Goal: Task Accomplishment & Management: Complete application form

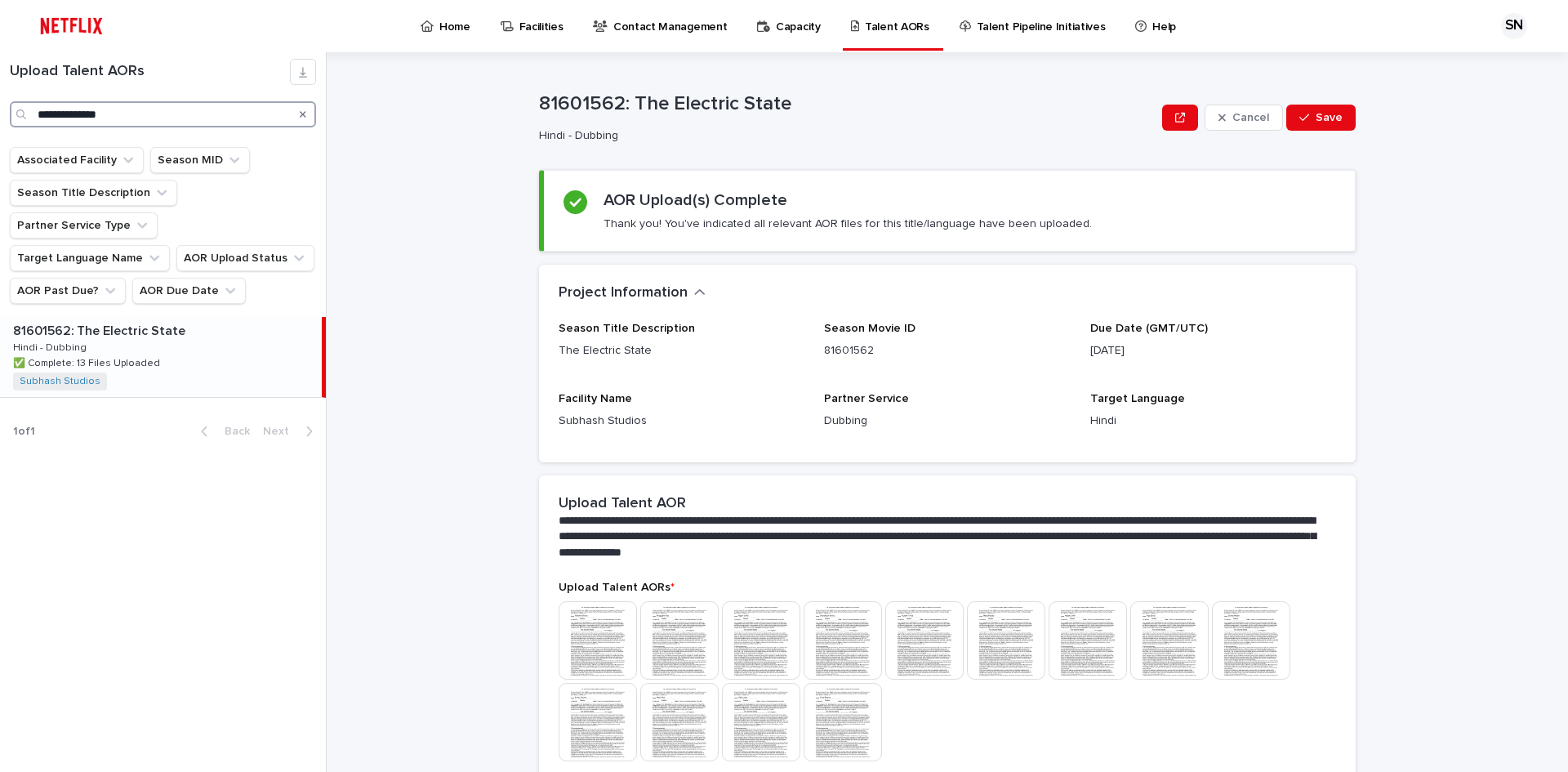
drag, startPoint x: 126, startPoint y: 119, endPoint x: 0, endPoint y: 118, distance: 126.0
click at [0, 118] on div "**********" at bounding box center [163, 93] width 326 height 69
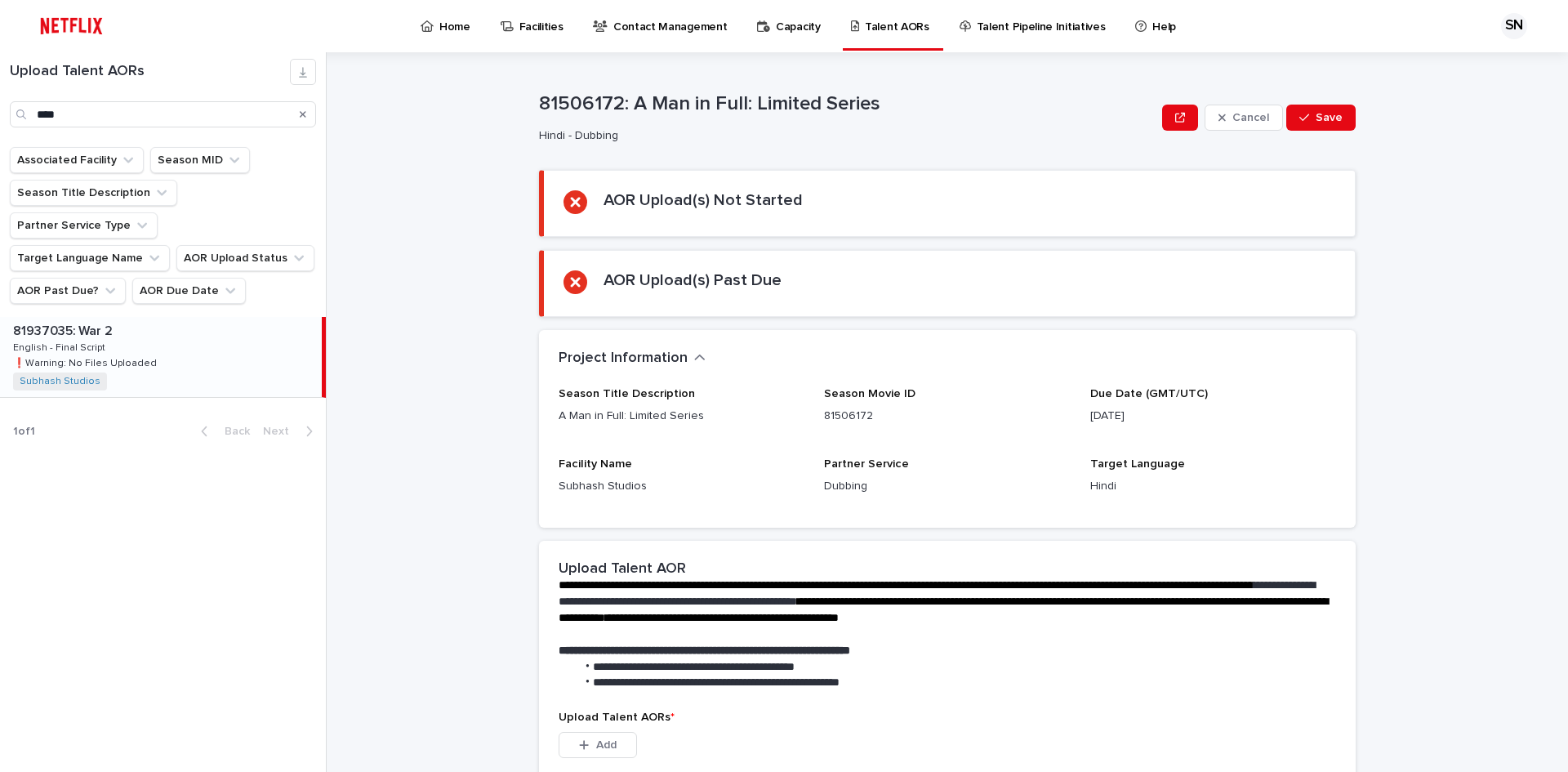
click at [111, 339] on div "81937035: War 2 81937035: War 2 English - Final Script English - Final Script ❗…" at bounding box center [161, 357] width 322 height 80
type input "***"
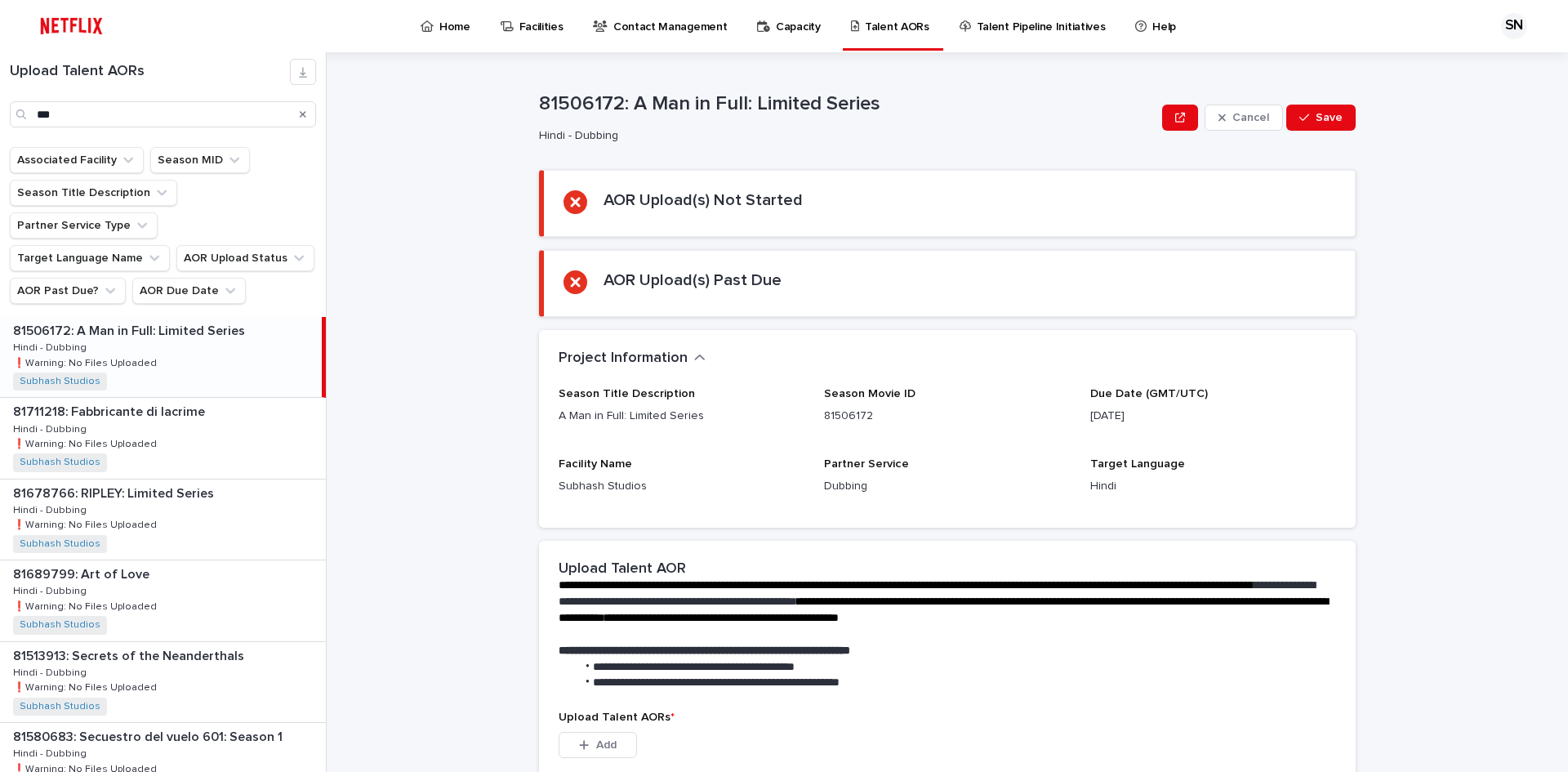
scroll to position [288, 0]
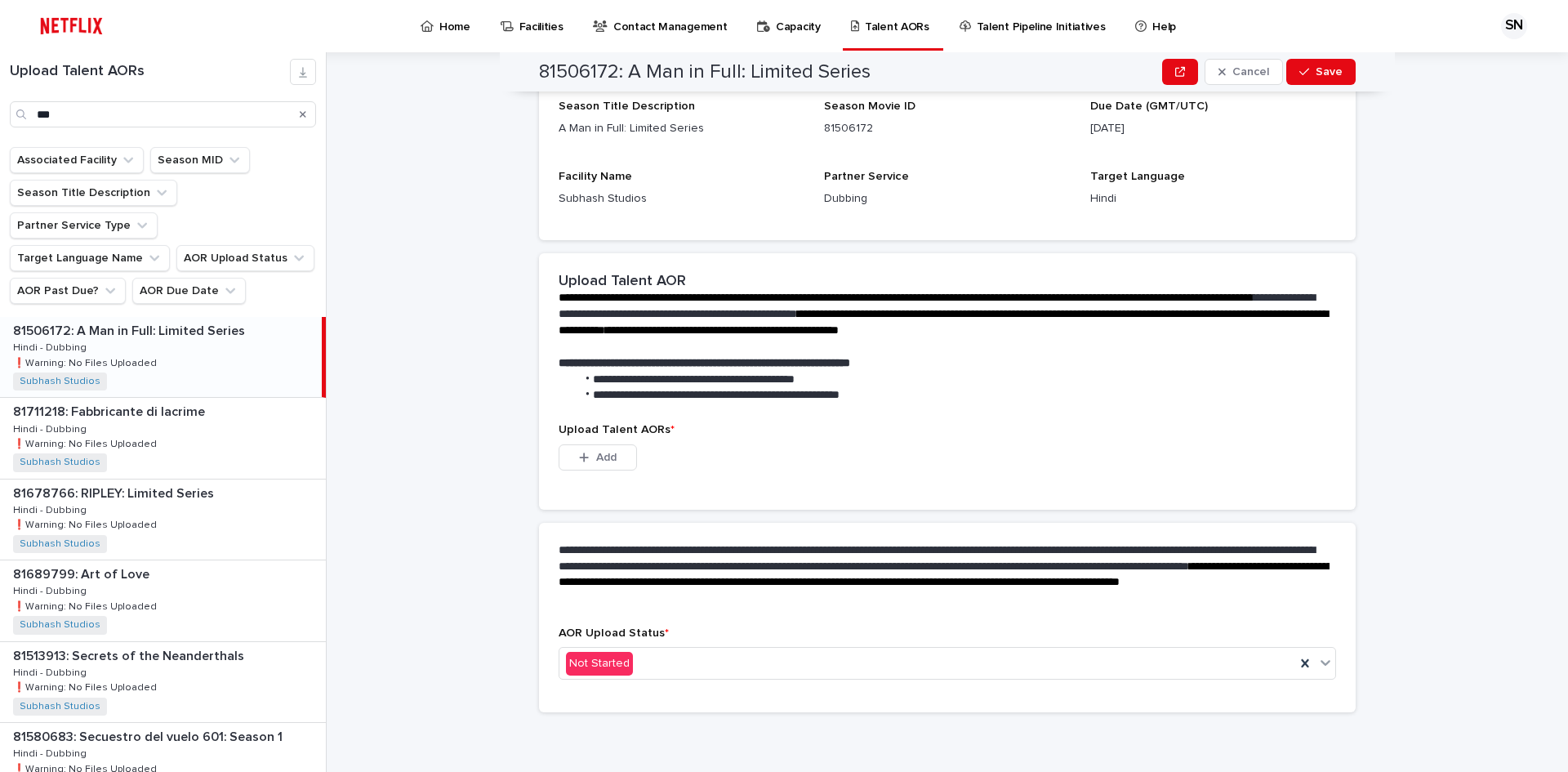
click at [604, 439] on div "Upload Talent AORs * This file cannot be opened Download File Add" at bounding box center [947, 456] width 777 height 66
click at [599, 459] on span "Add" at bounding box center [606, 457] width 20 height 12
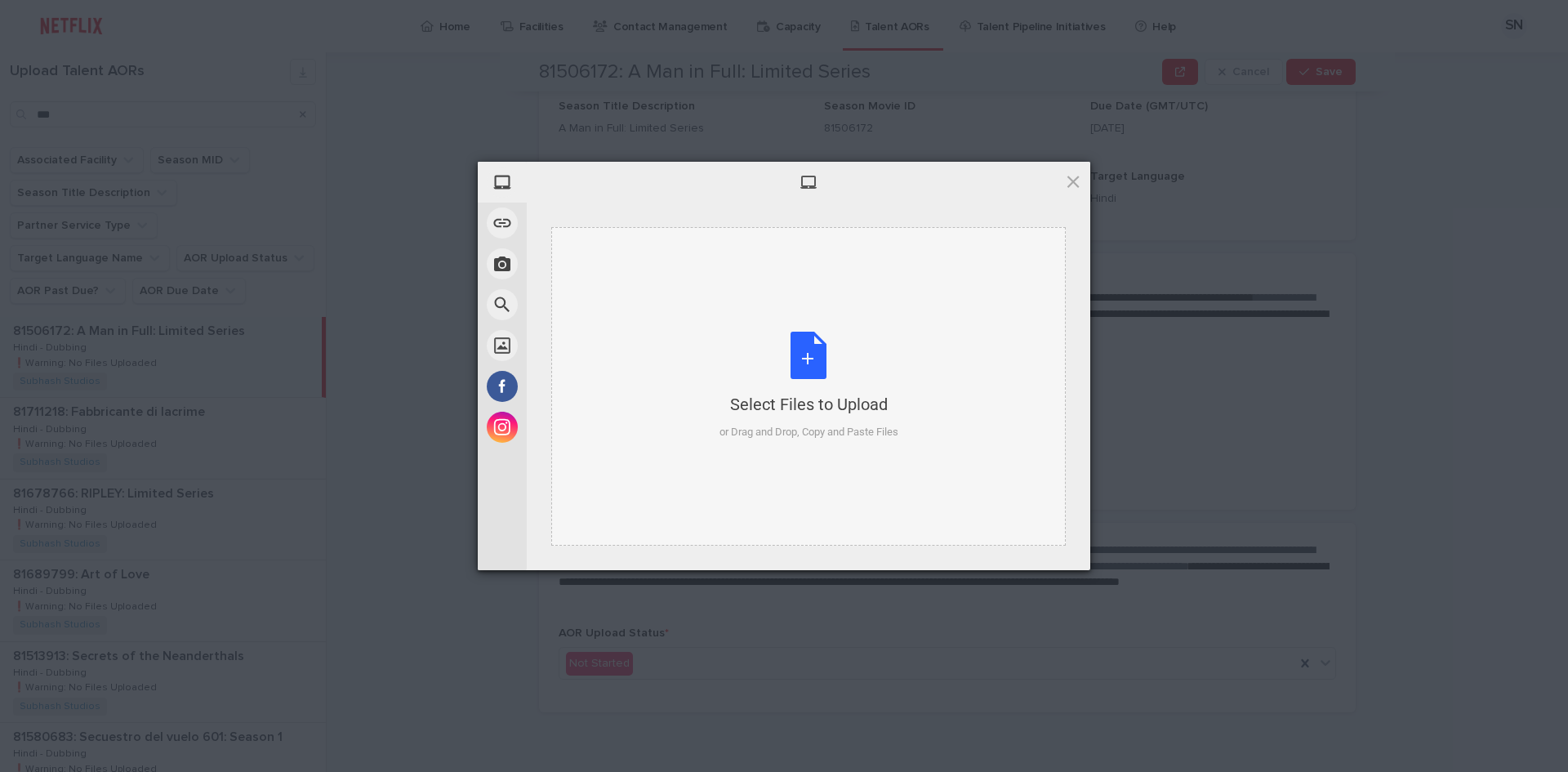
click at [796, 362] on div "Select Files to Upload or Drag and Drop, Copy and Paste Files" at bounding box center [809, 386] width 179 height 108
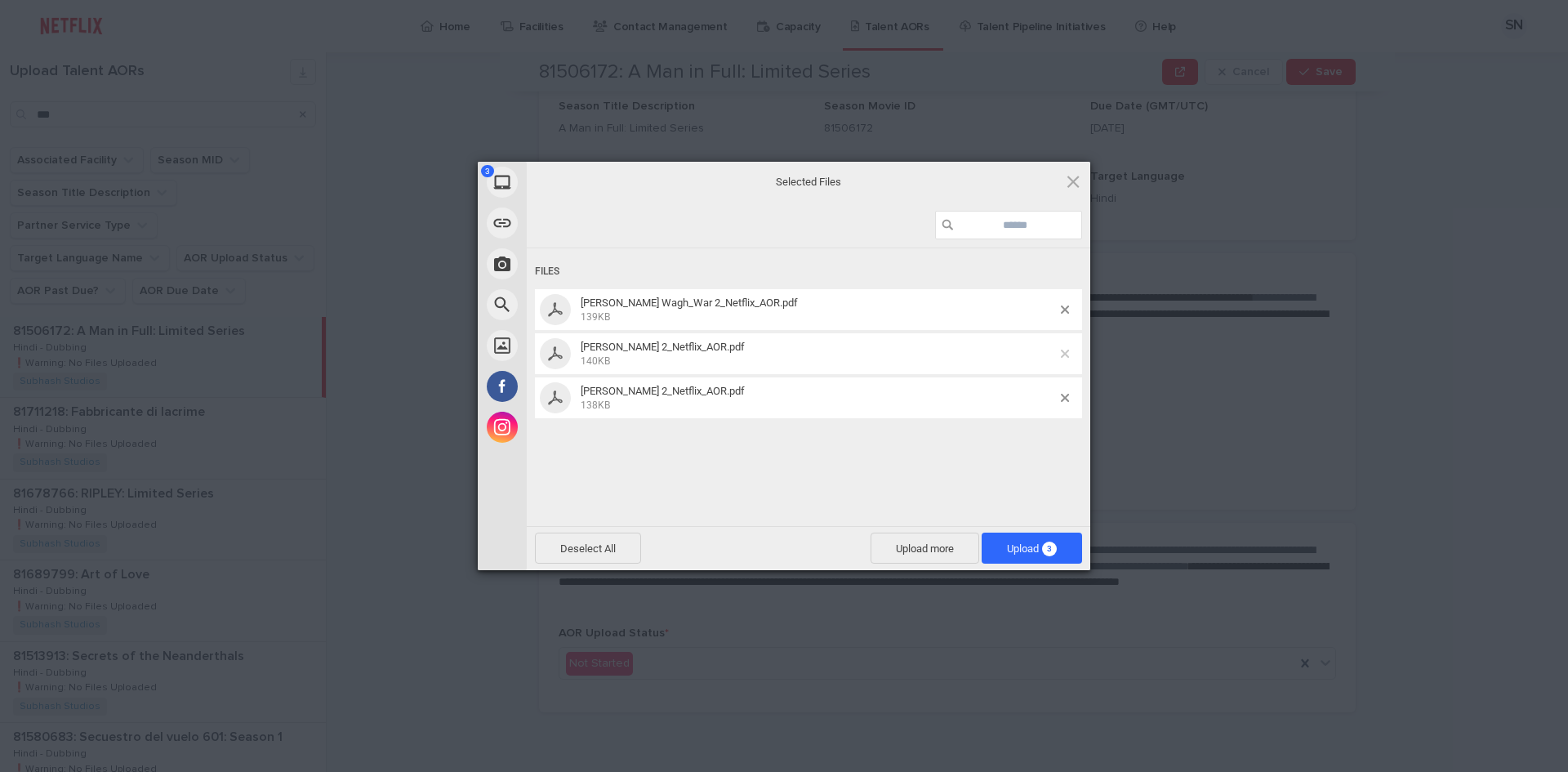
click at [1062, 354] on span at bounding box center [1065, 354] width 9 height 9
click at [924, 547] on span "Upload more" at bounding box center [924, 548] width 108 height 31
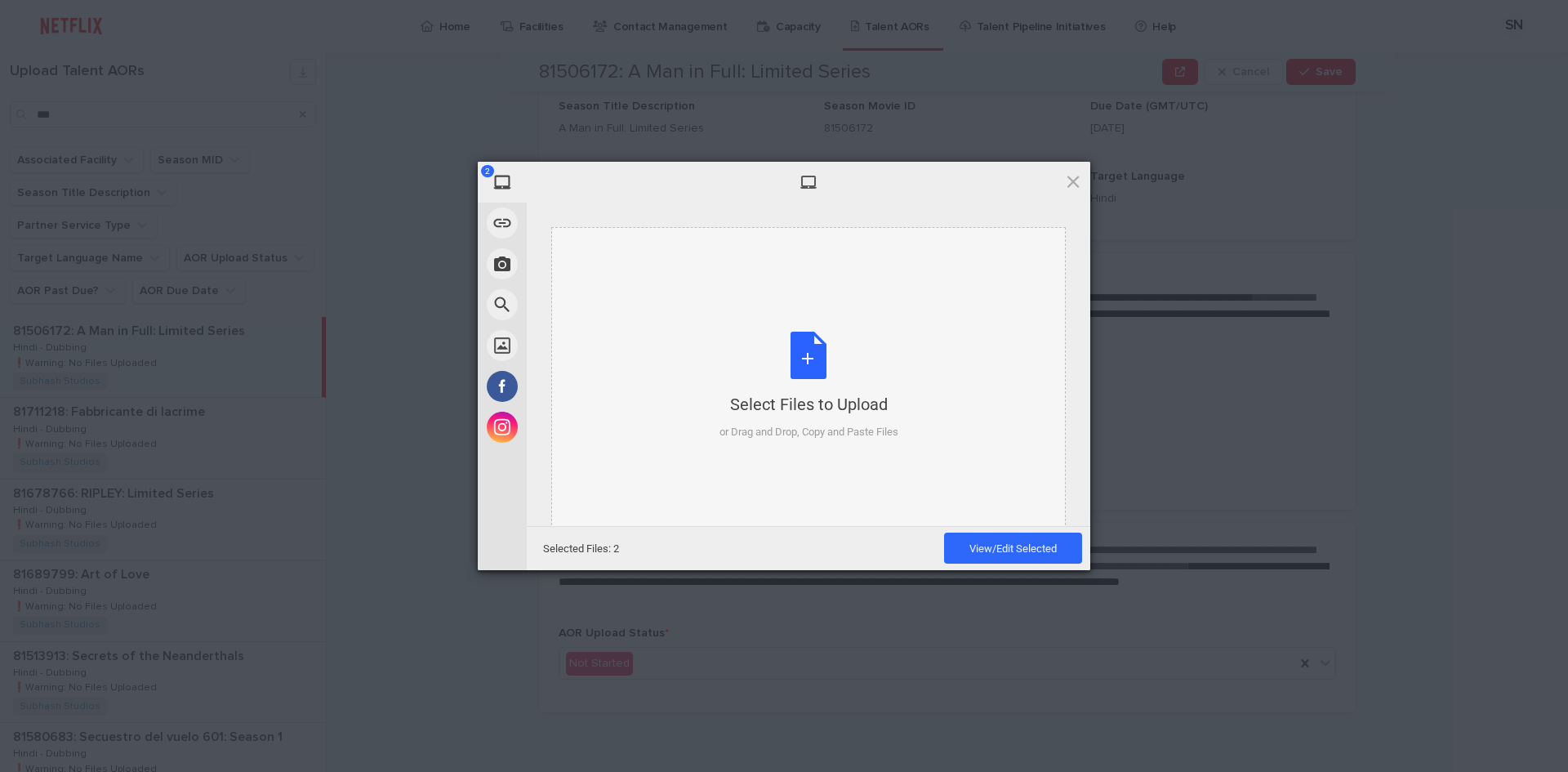
click at [801, 360] on div "Select Files to Upload or Drag and Drop, Copy and Paste Files" at bounding box center [809, 386] width 179 height 108
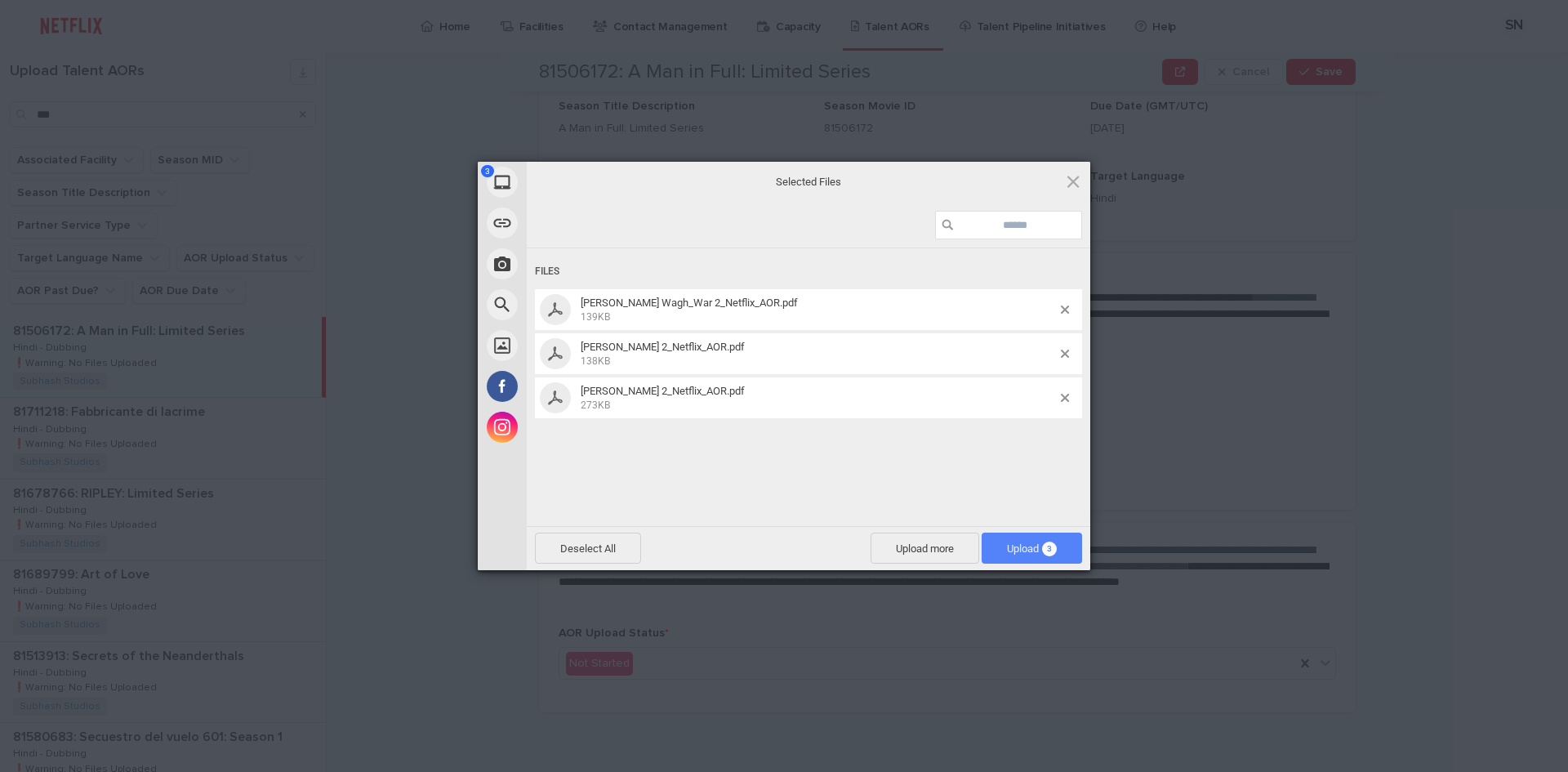
click at [1040, 541] on span "Upload 3" at bounding box center [1031, 548] width 101 height 31
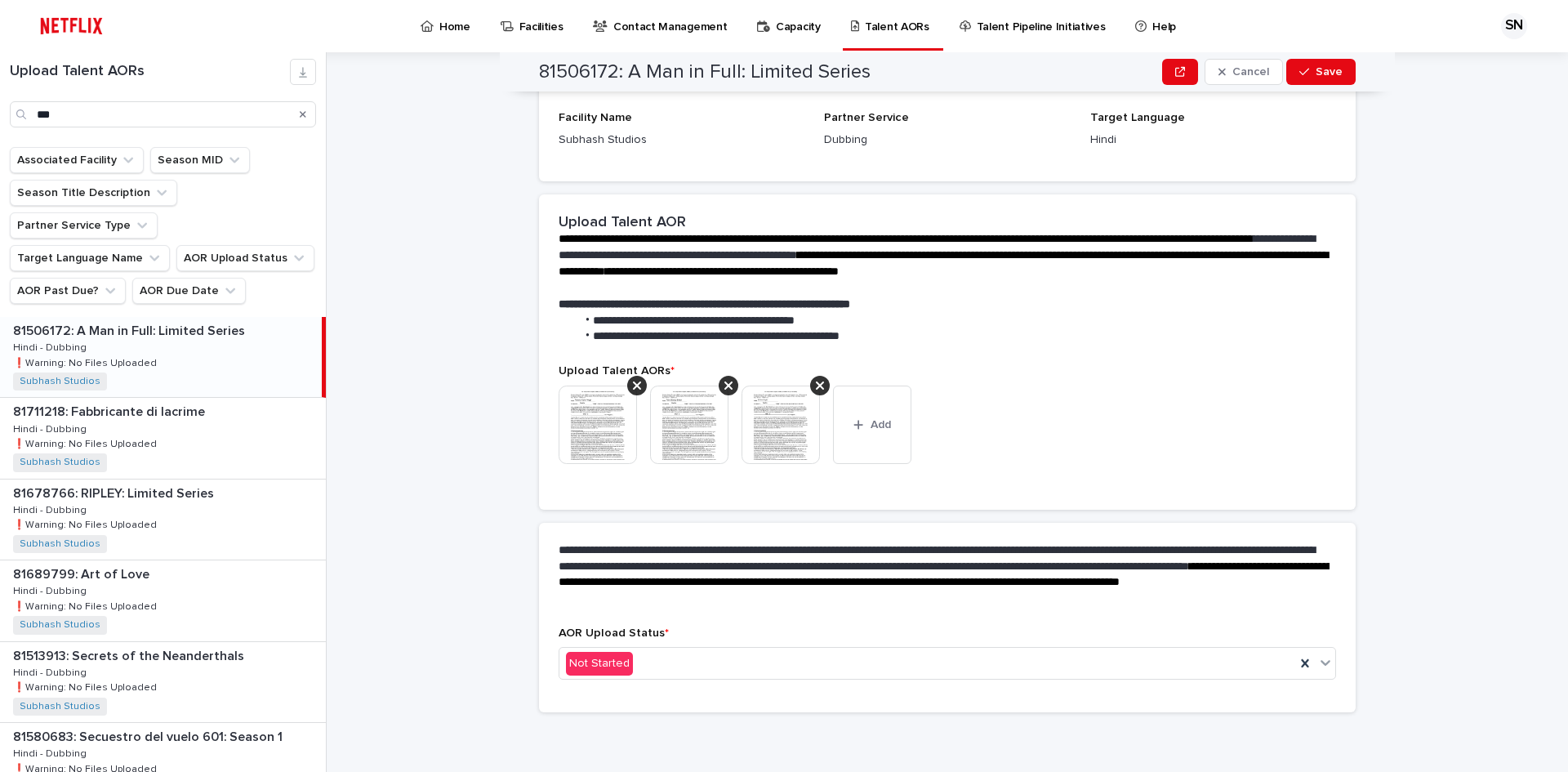
scroll to position [267, 0]
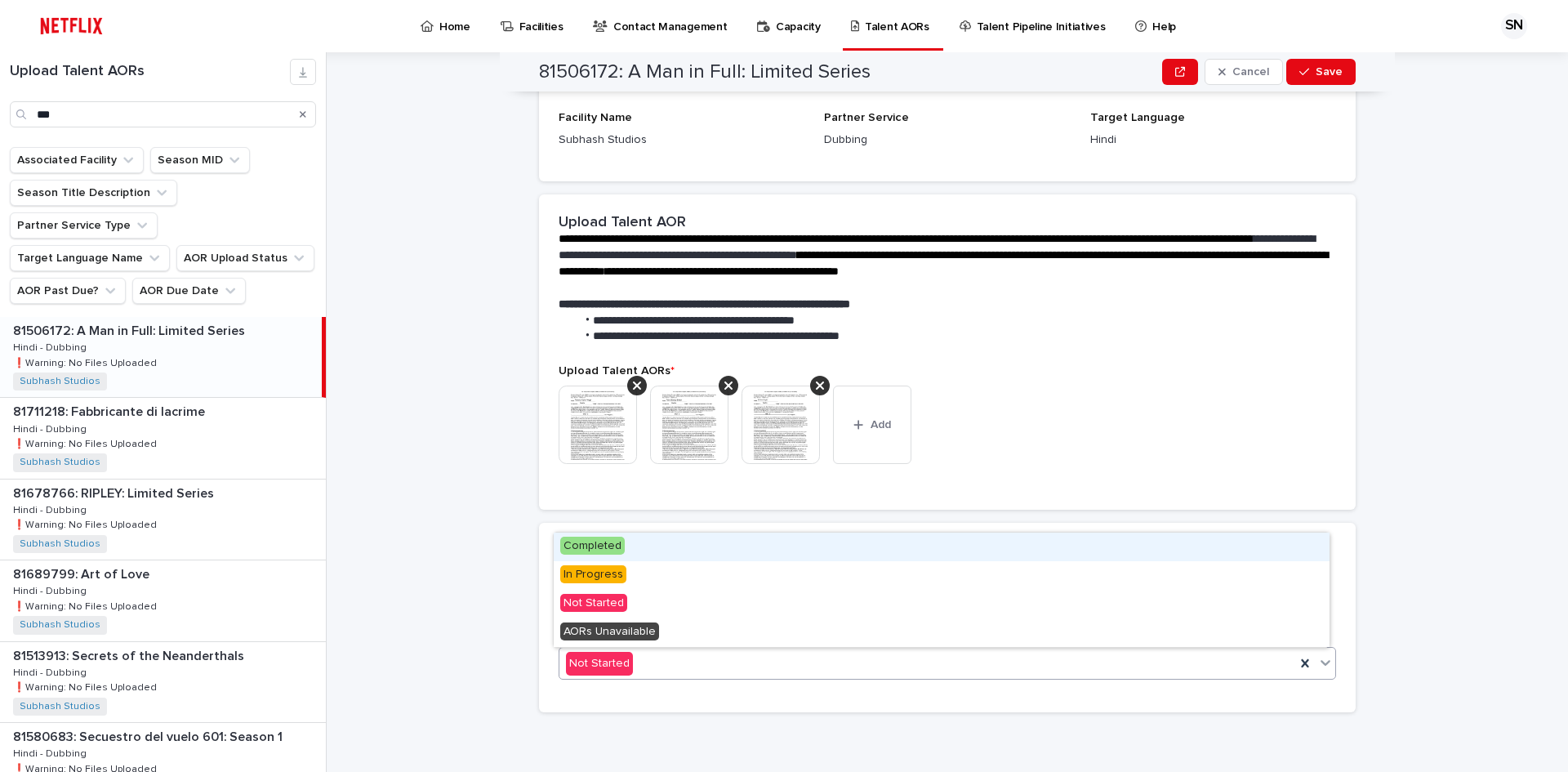
click at [684, 660] on div "Not Started" at bounding box center [928, 664] width 736 height 27
click at [630, 548] on div "Completed" at bounding box center [941, 547] width 775 height 29
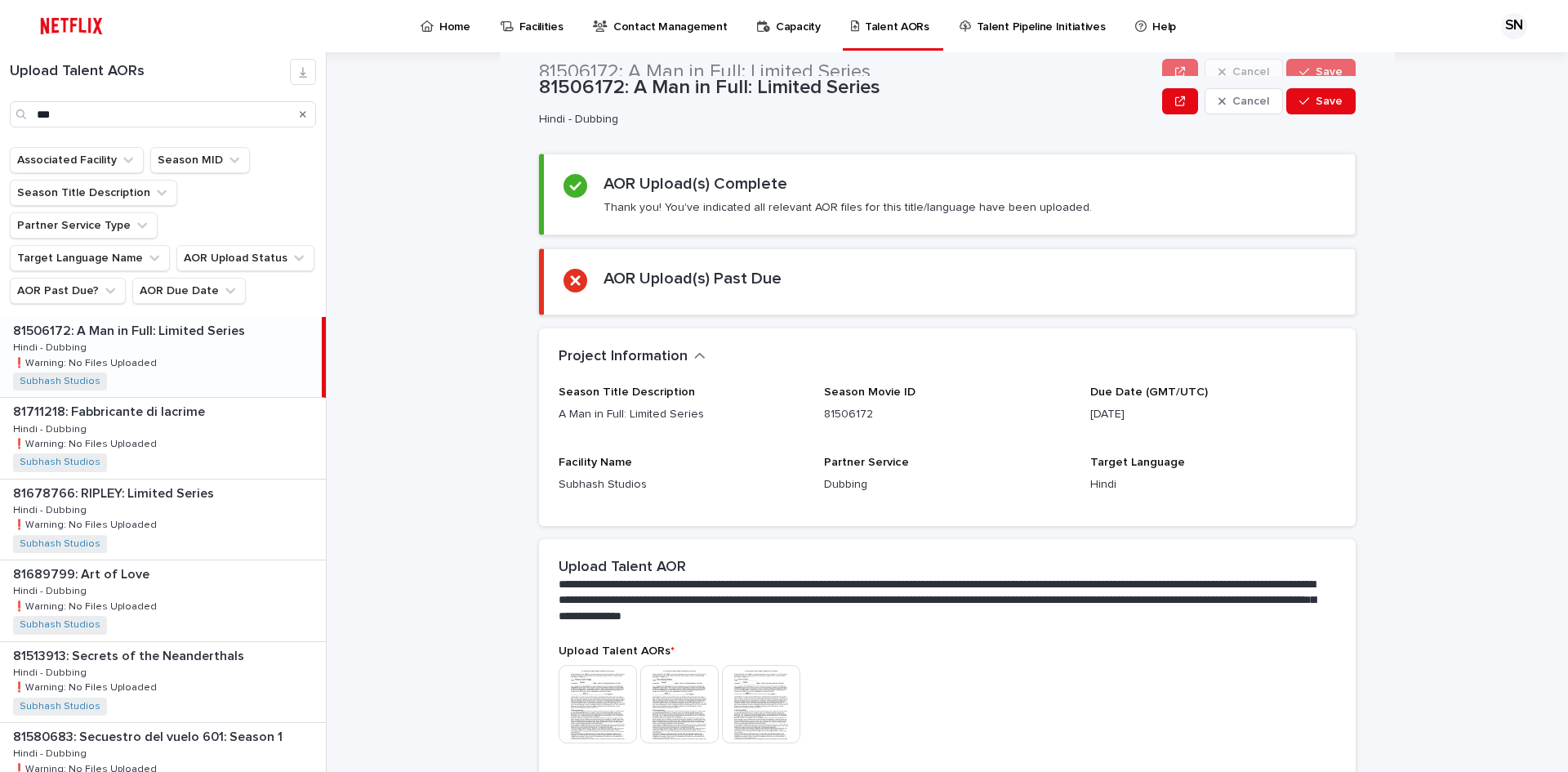
scroll to position [0, 0]
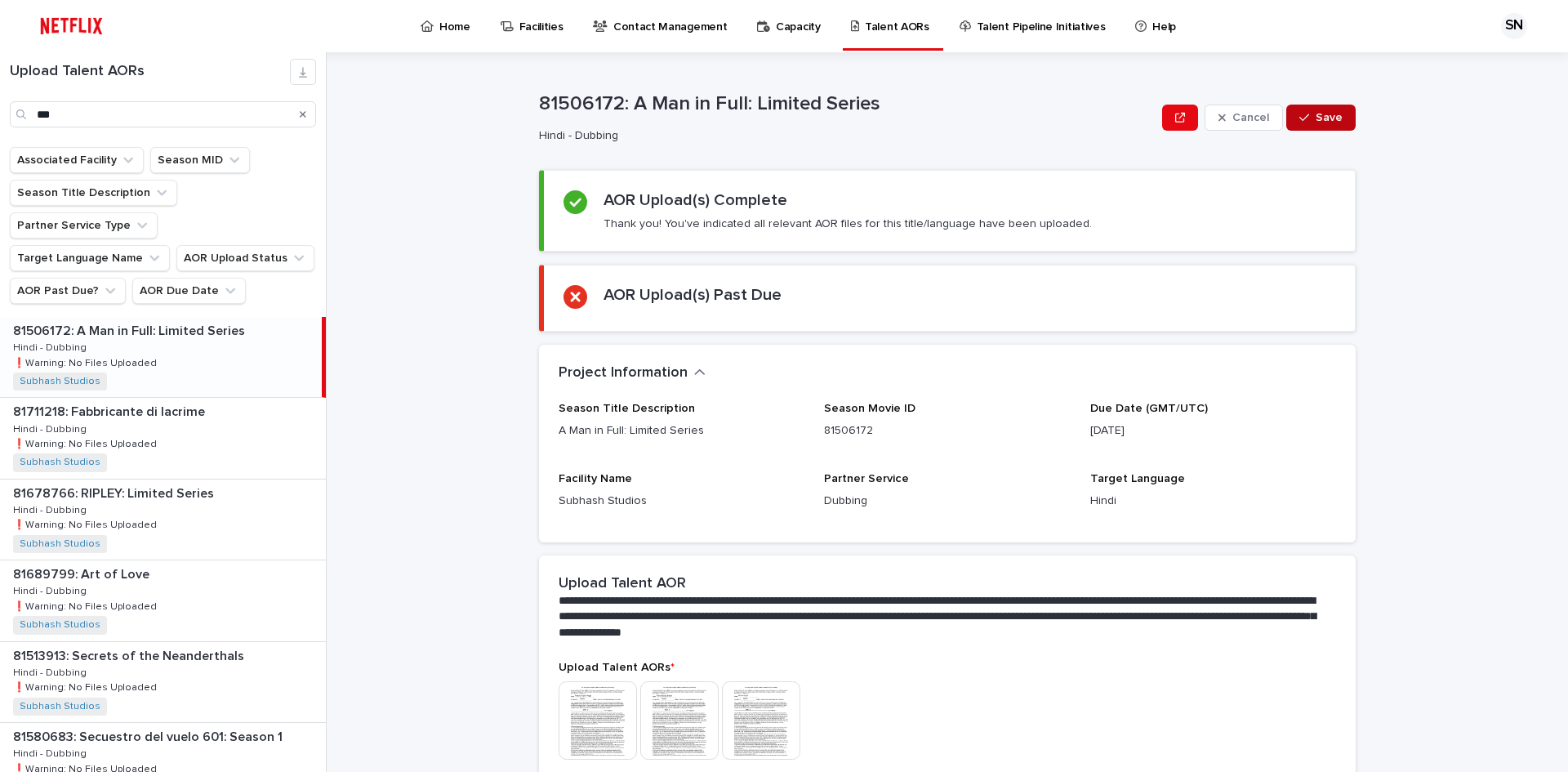
click at [1316, 113] on span "Save" at bounding box center [1329, 118] width 27 height 12
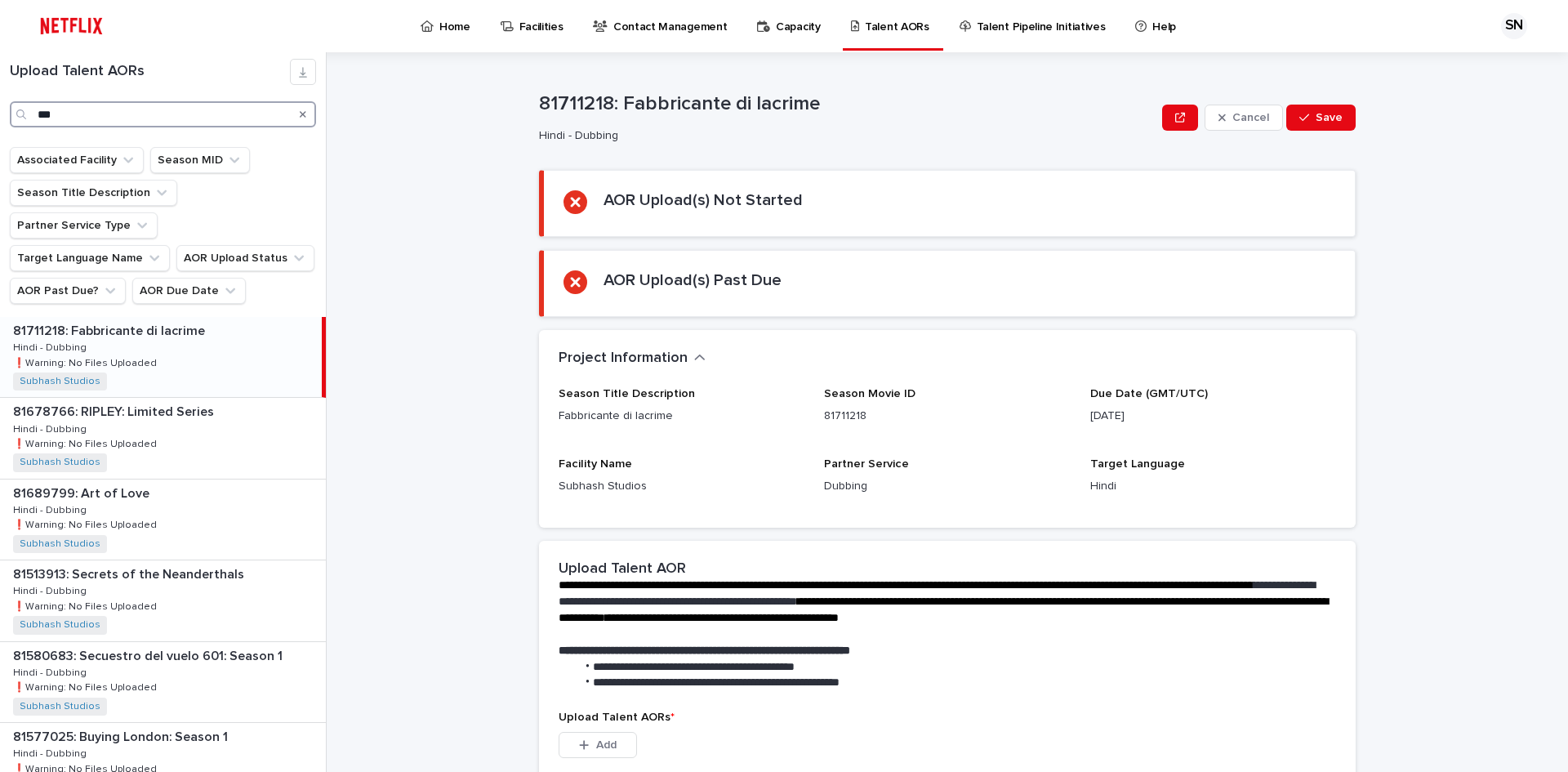
drag, startPoint x: 112, startPoint y: 119, endPoint x: 0, endPoint y: 113, distance: 112.2
click at [0, 113] on div "Upload Talent AORs ***" at bounding box center [163, 93] width 326 height 69
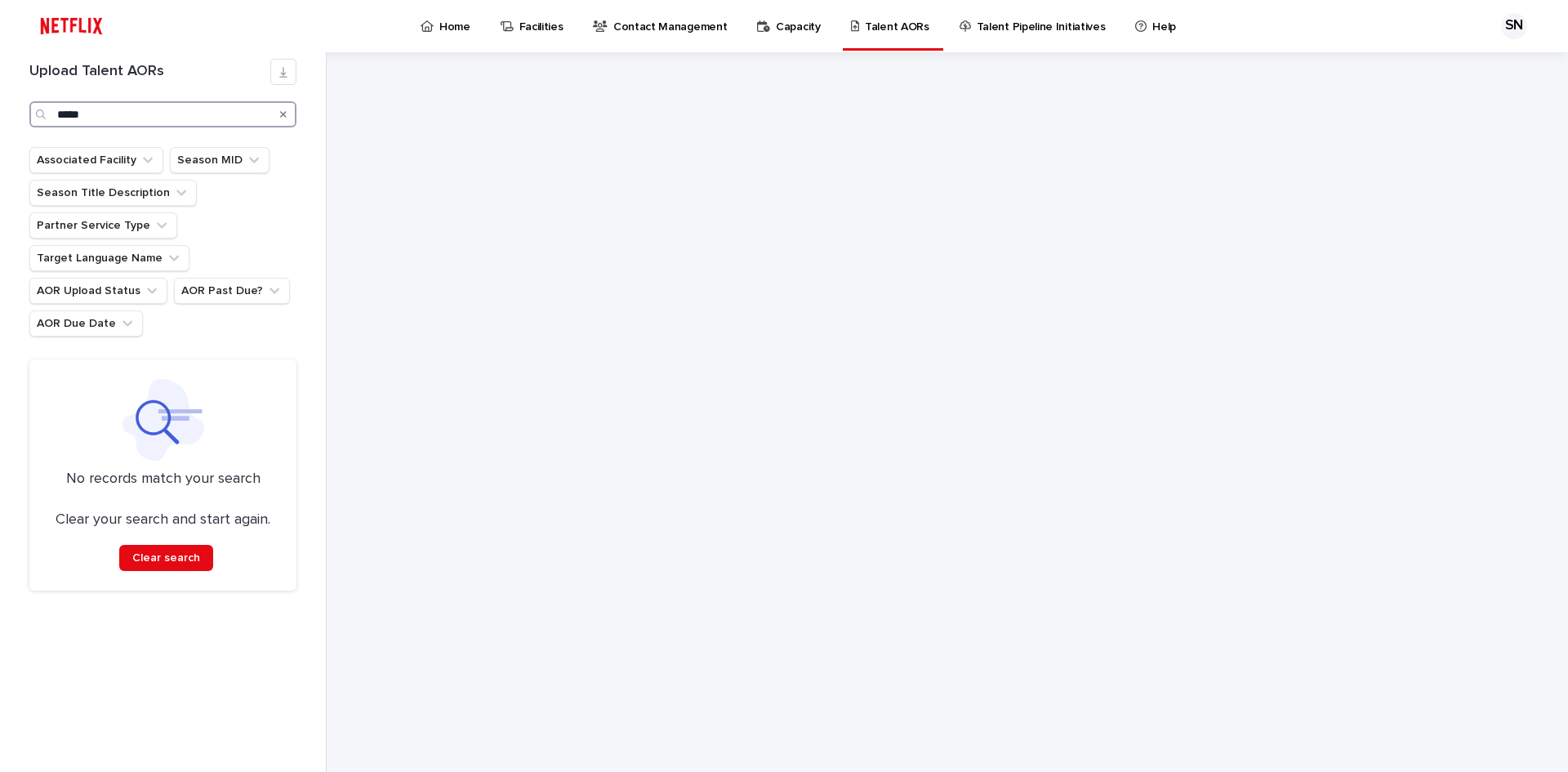
click at [103, 110] on input "*****" at bounding box center [163, 114] width 267 height 26
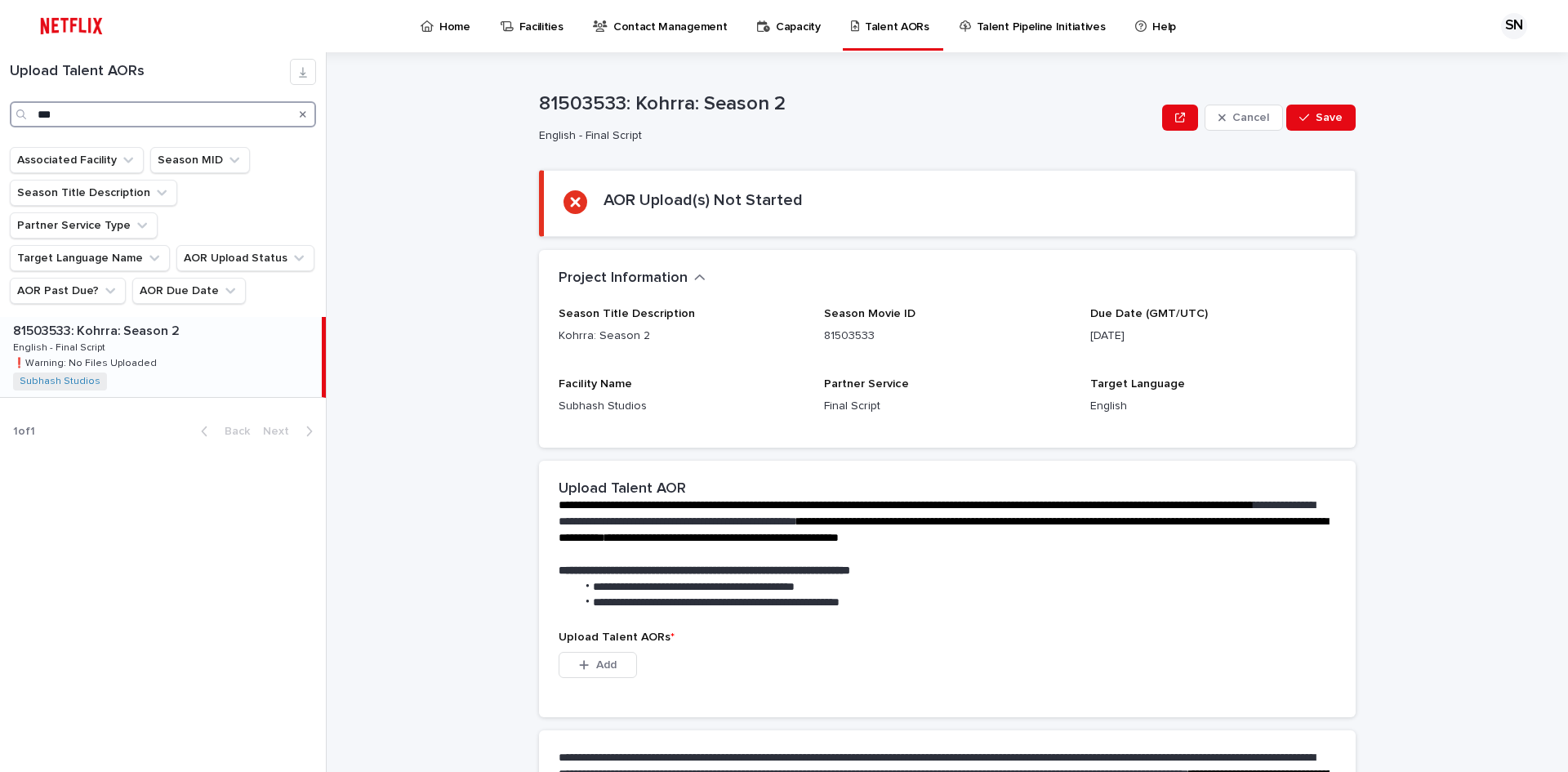
type input "***"
click at [124, 320] on p "81503533: Kohrra: Season 2" at bounding box center [98, 330] width 170 height 19
click at [115, 320] on p "81503533: Kohrra: Season 2" at bounding box center [98, 330] width 170 height 19
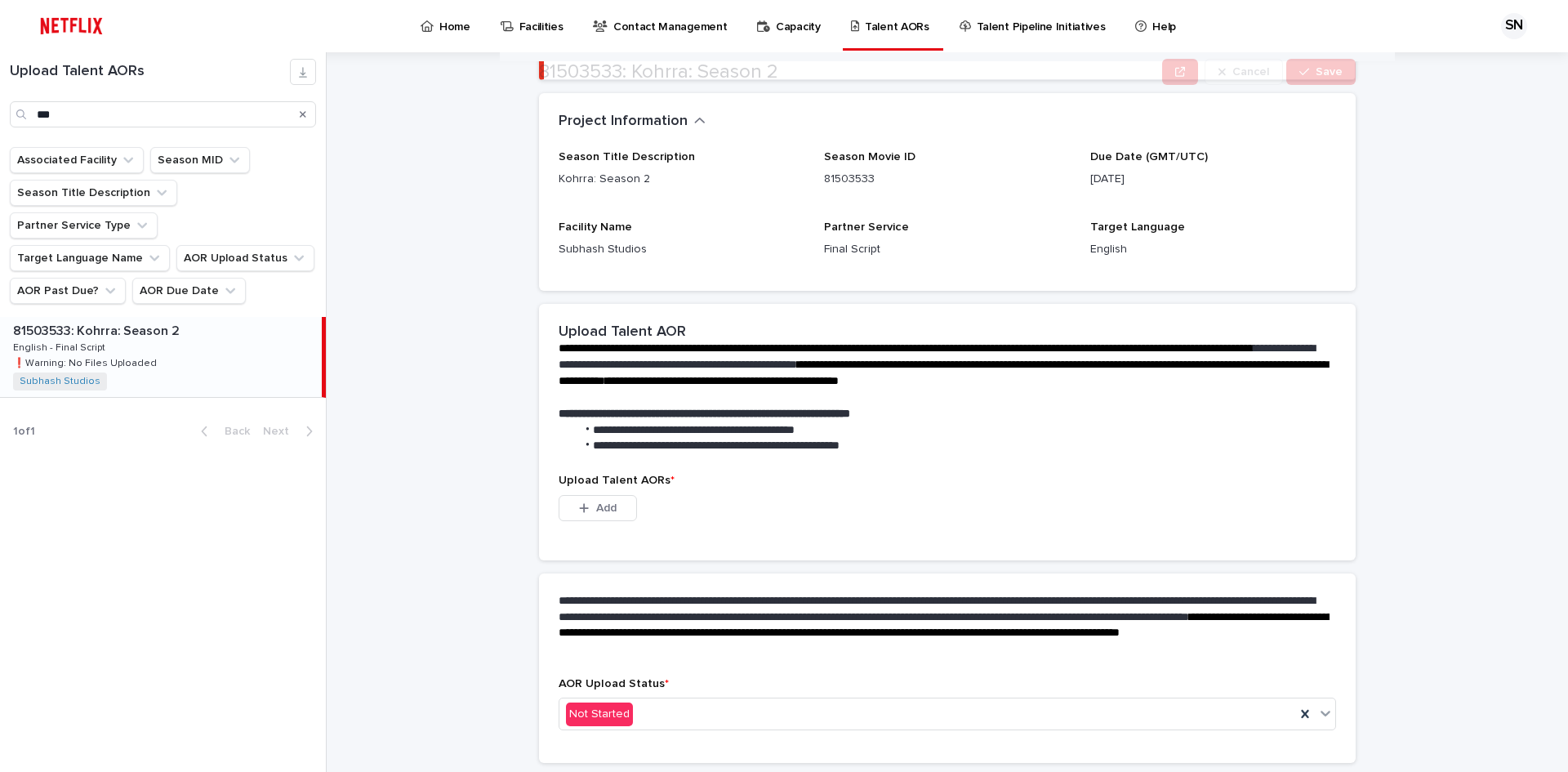
scroll to position [207, 0]
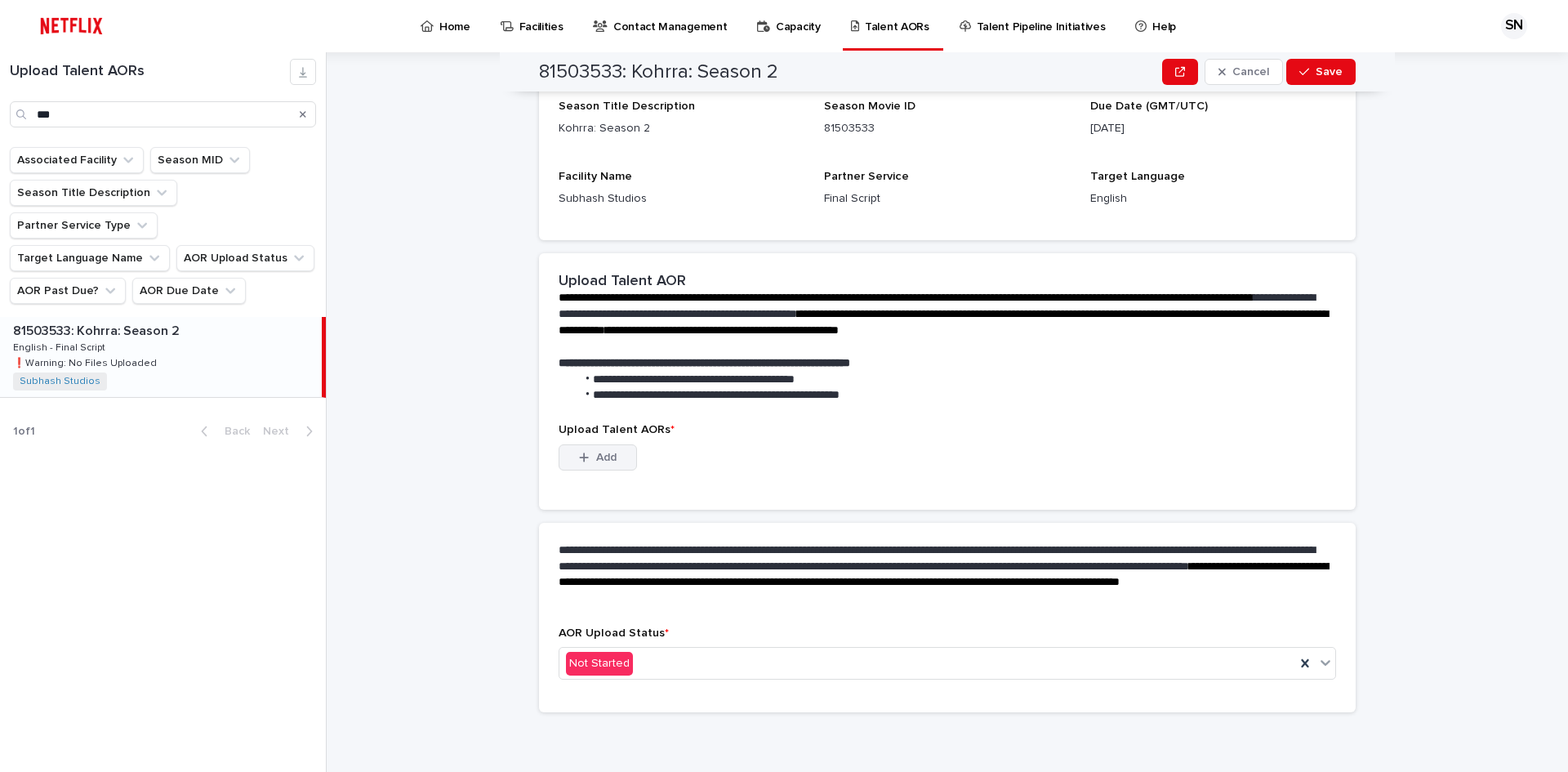
click at [596, 454] on span "Add" at bounding box center [606, 457] width 20 height 12
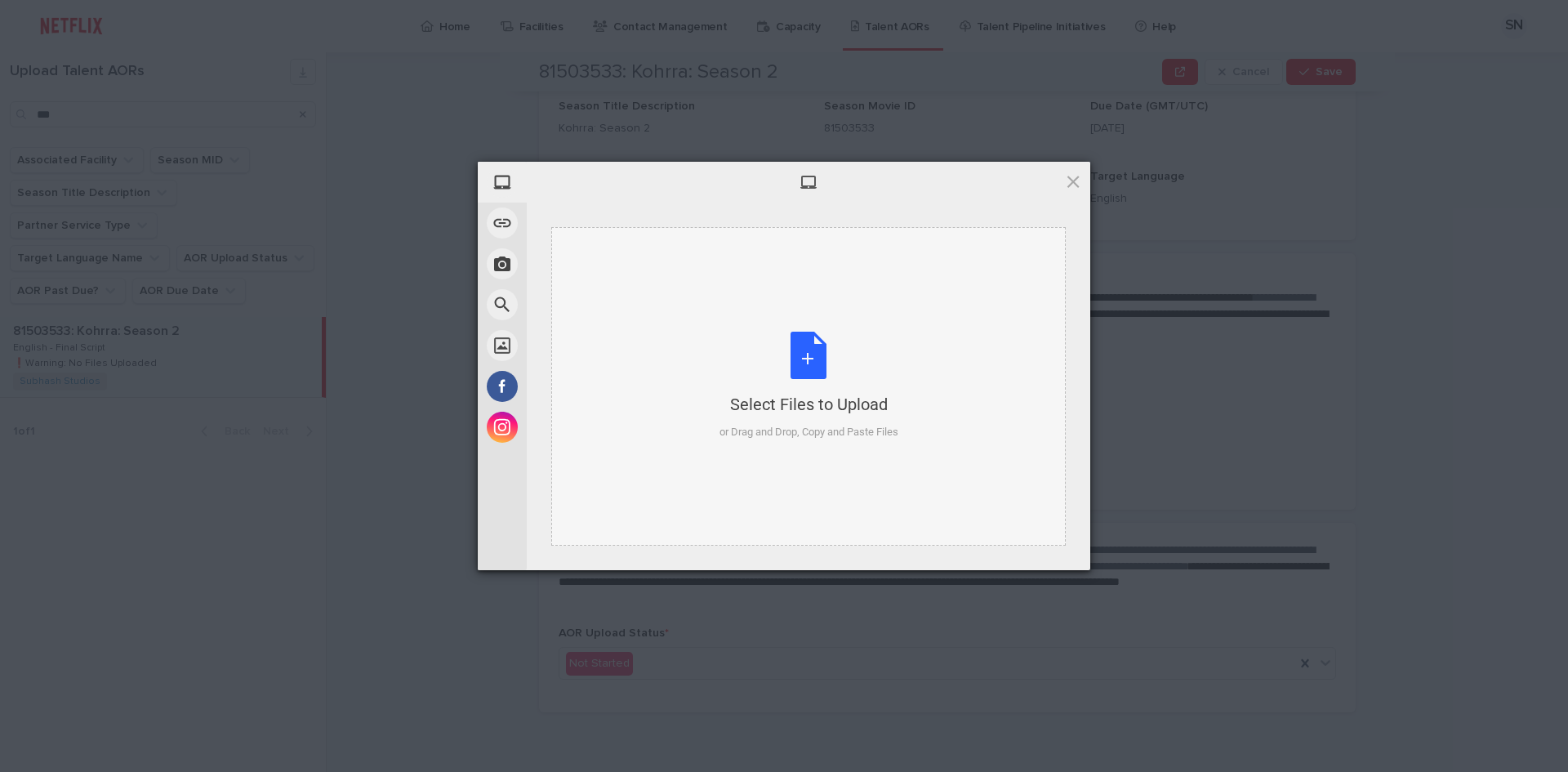
click at [806, 349] on div "Select Files to Upload or Drag and Drop, Copy and Paste Files" at bounding box center [809, 386] width 179 height 108
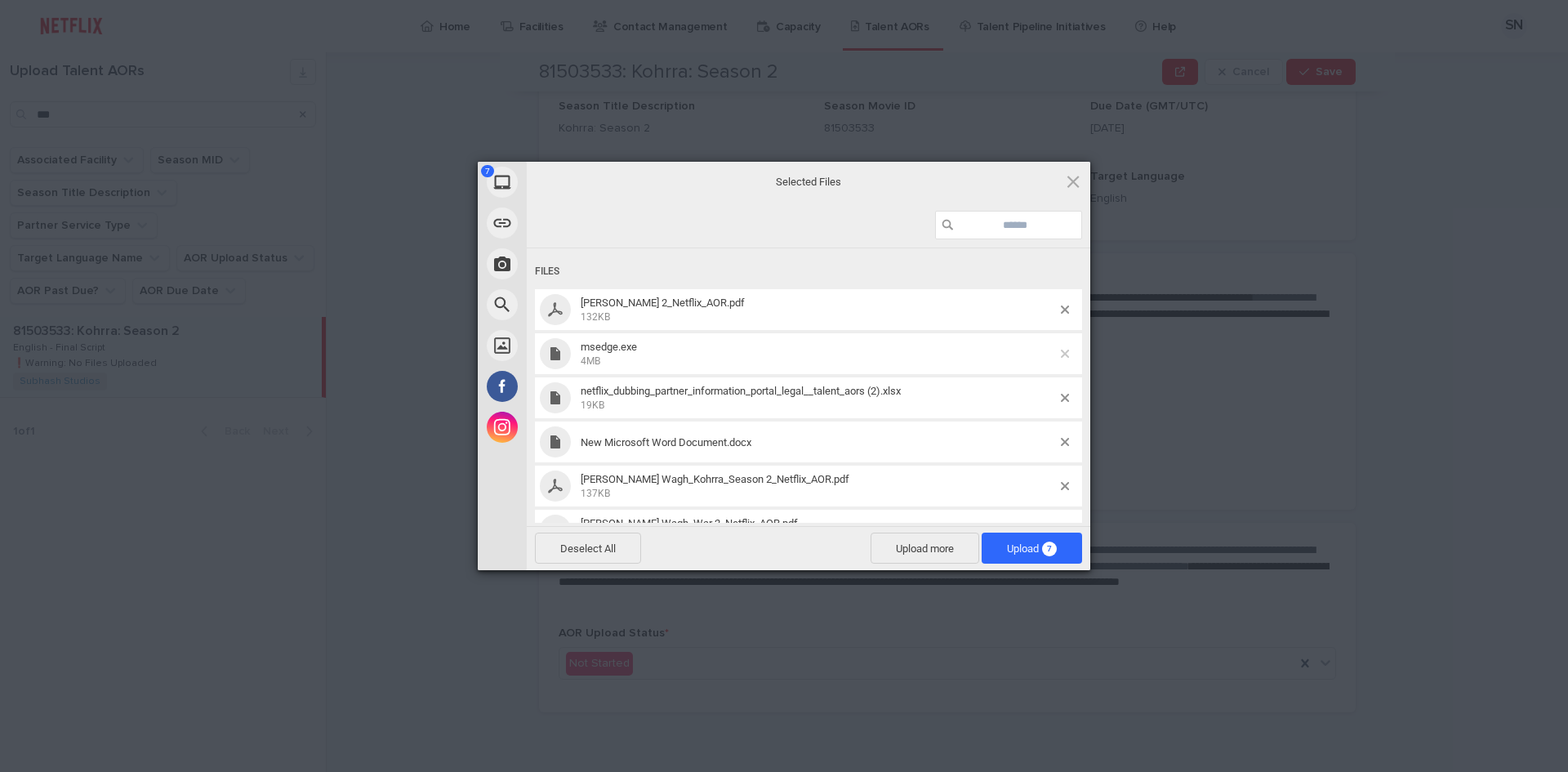
click at [1061, 355] on span at bounding box center [1065, 354] width 9 height 9
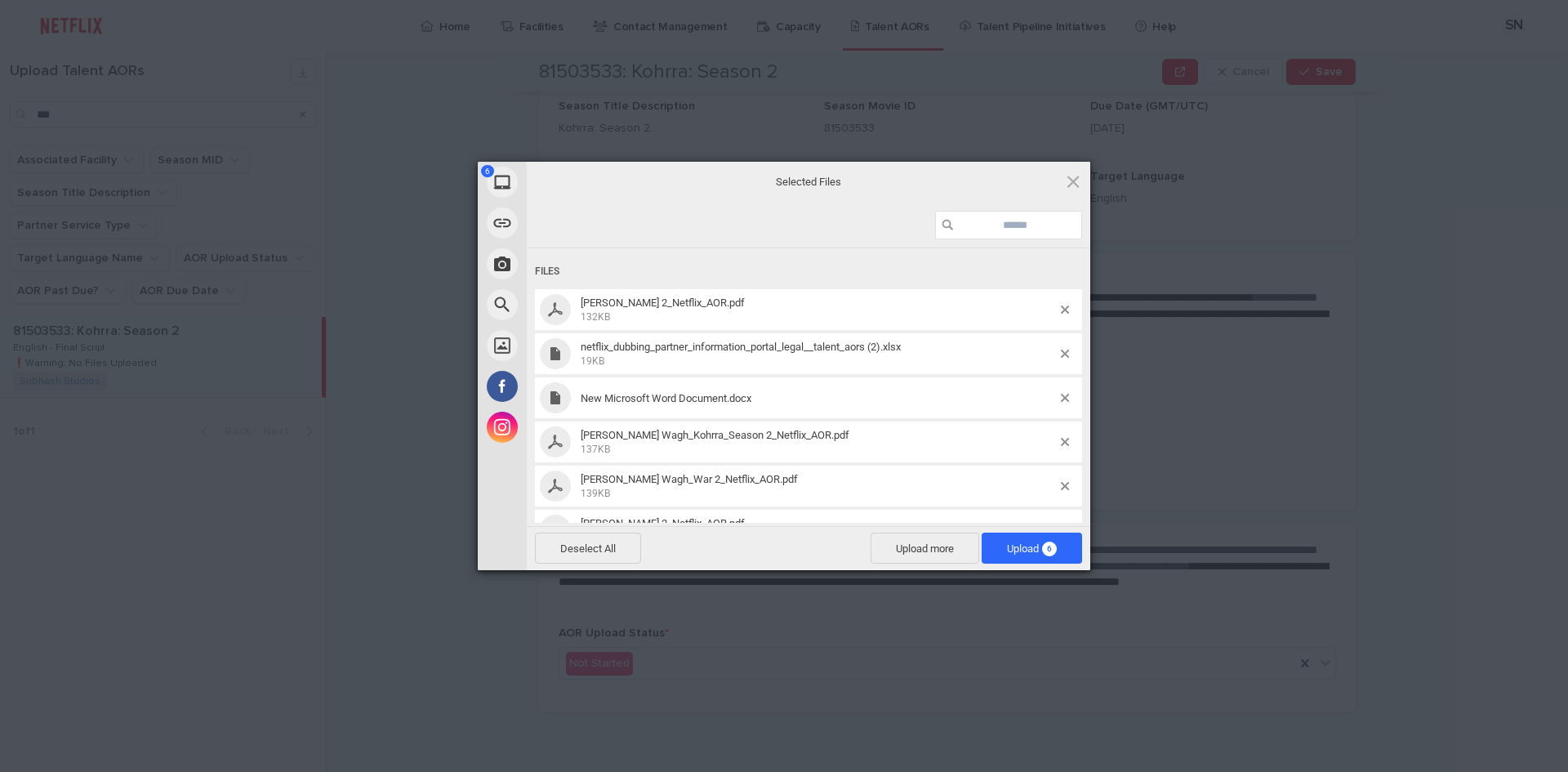
click at [1061, 355] on span at bounding box center [1065, 354] width 9 height 9
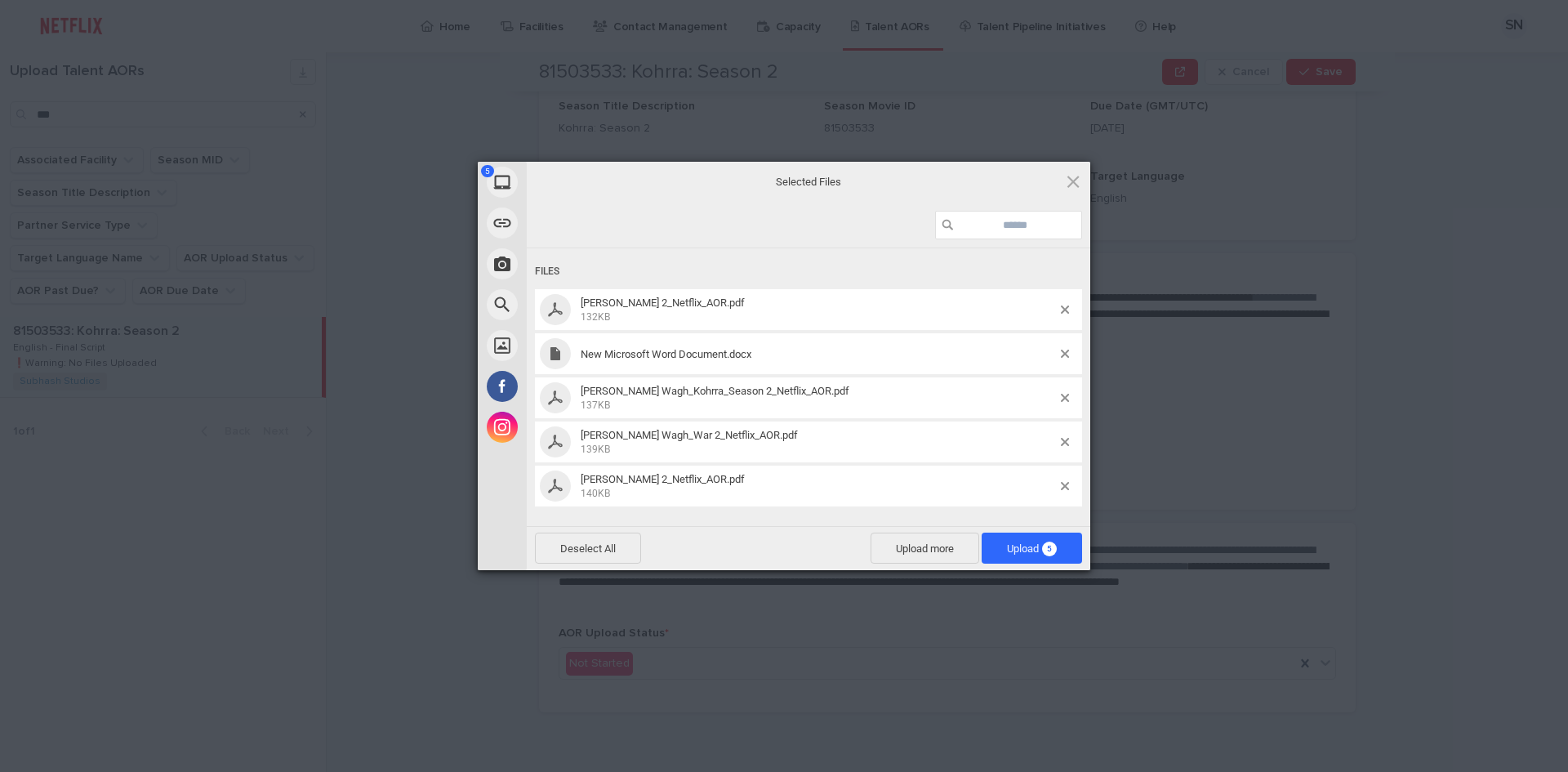
click at [1049, 355] on span "New Microsoft Word Document.docx" at bounding box center [819, 354] width 485 height 12
click at [1062, 351] on span at bounding box center [1065, 354] width 9 height 9
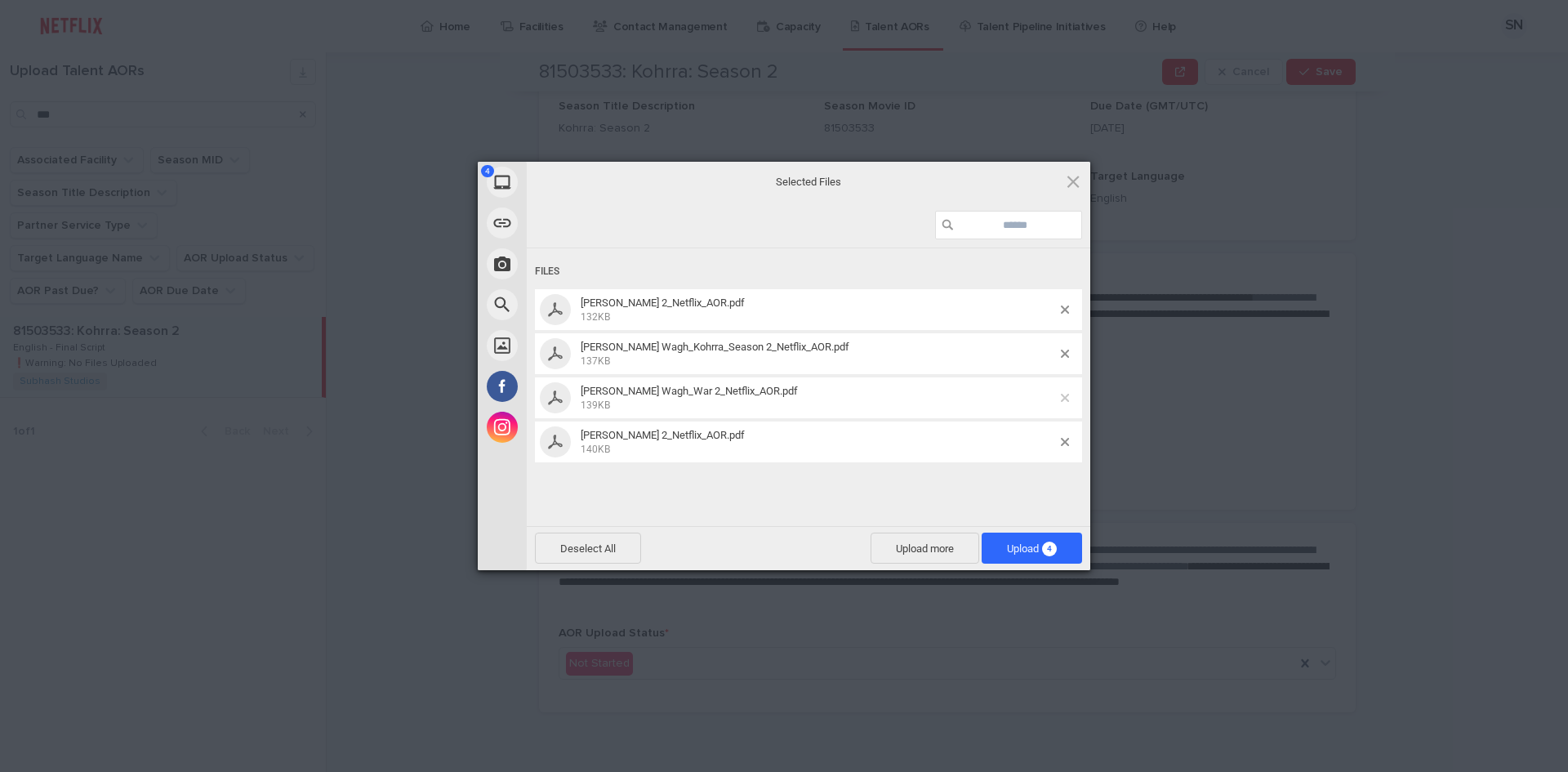
click at [1064, 395] on span at bounding box center [1065, 398] width 9 height 9
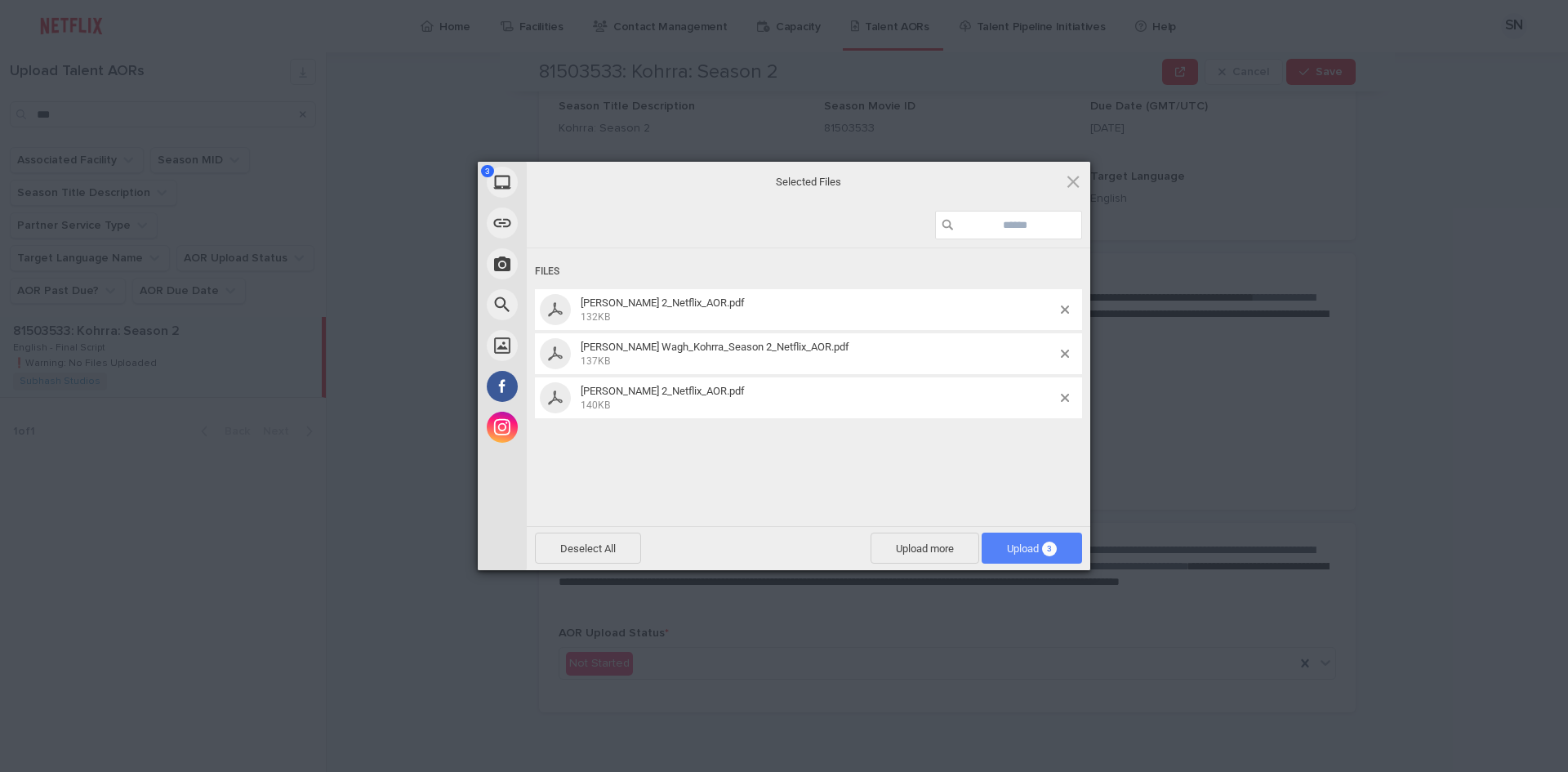
click at [1006, 547] on span "Upload 3" at bounding box center [1031, 549] width 50 height 12
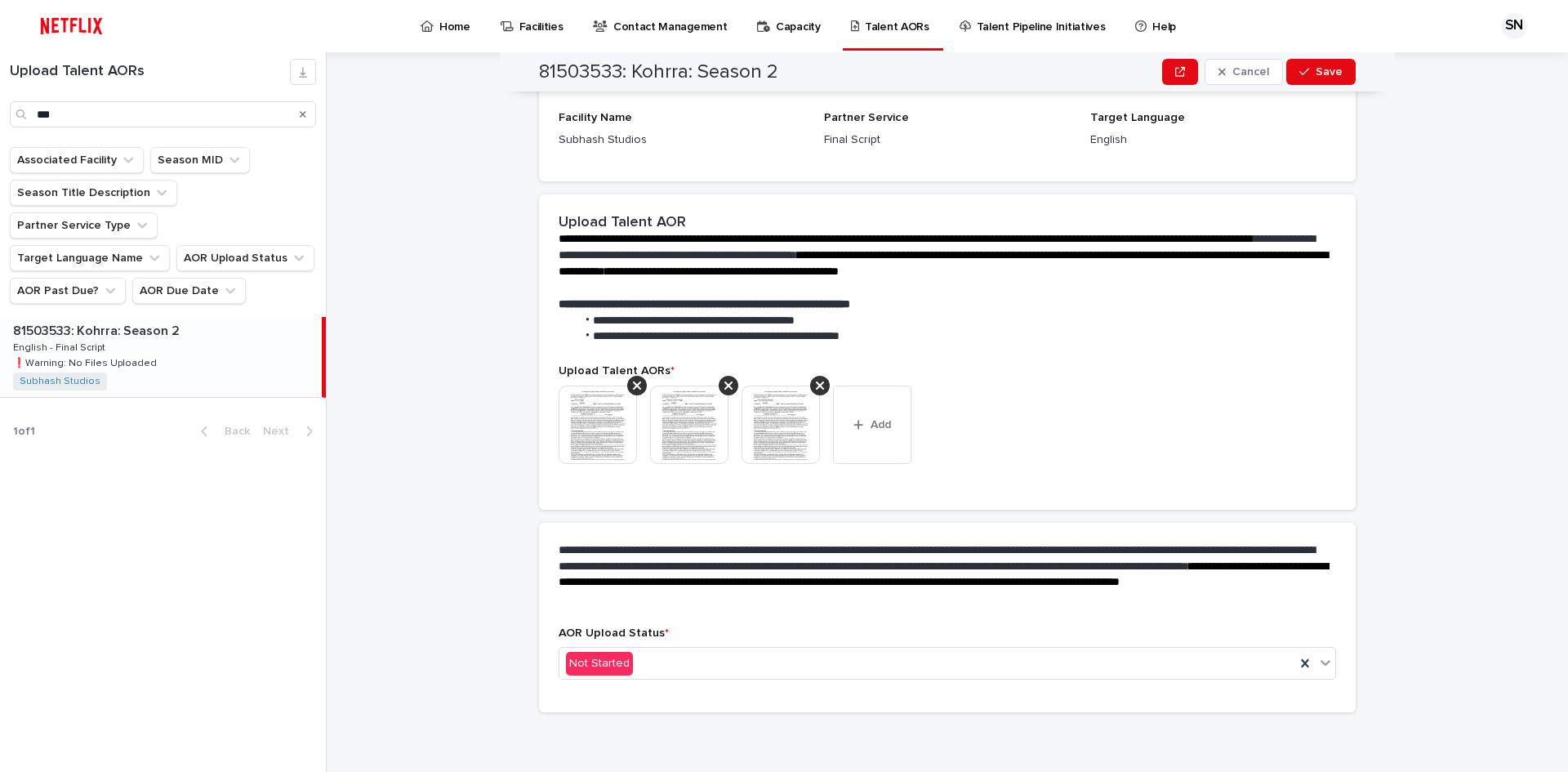
scroll to position [186, 0]
click at [716, 665] on div "Not Started" at bounding box center [928, 664] width 736 height 27
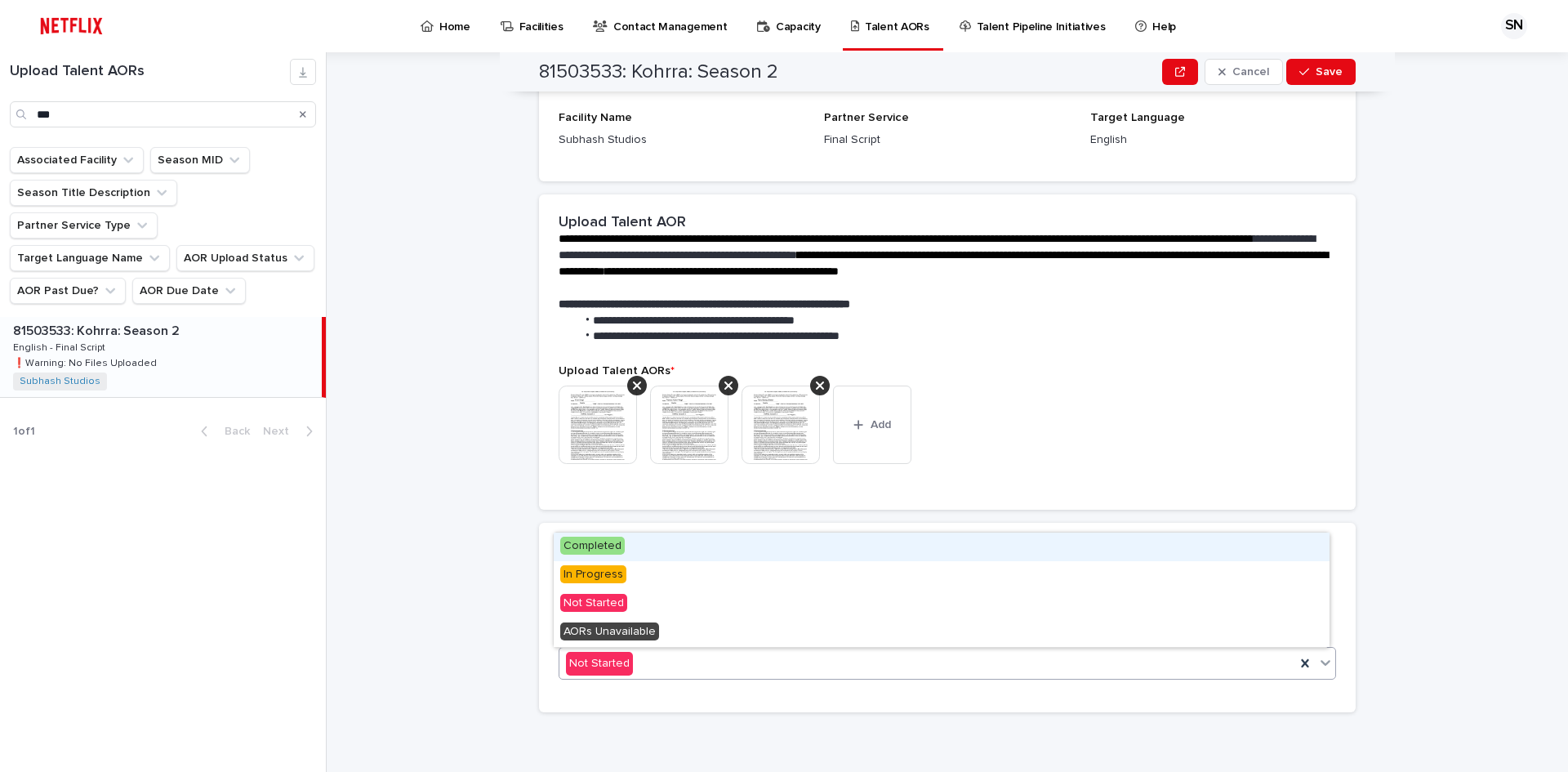
click at [629, 545] on div "Completed" at bounding box center [941, 547] width 775 height 29
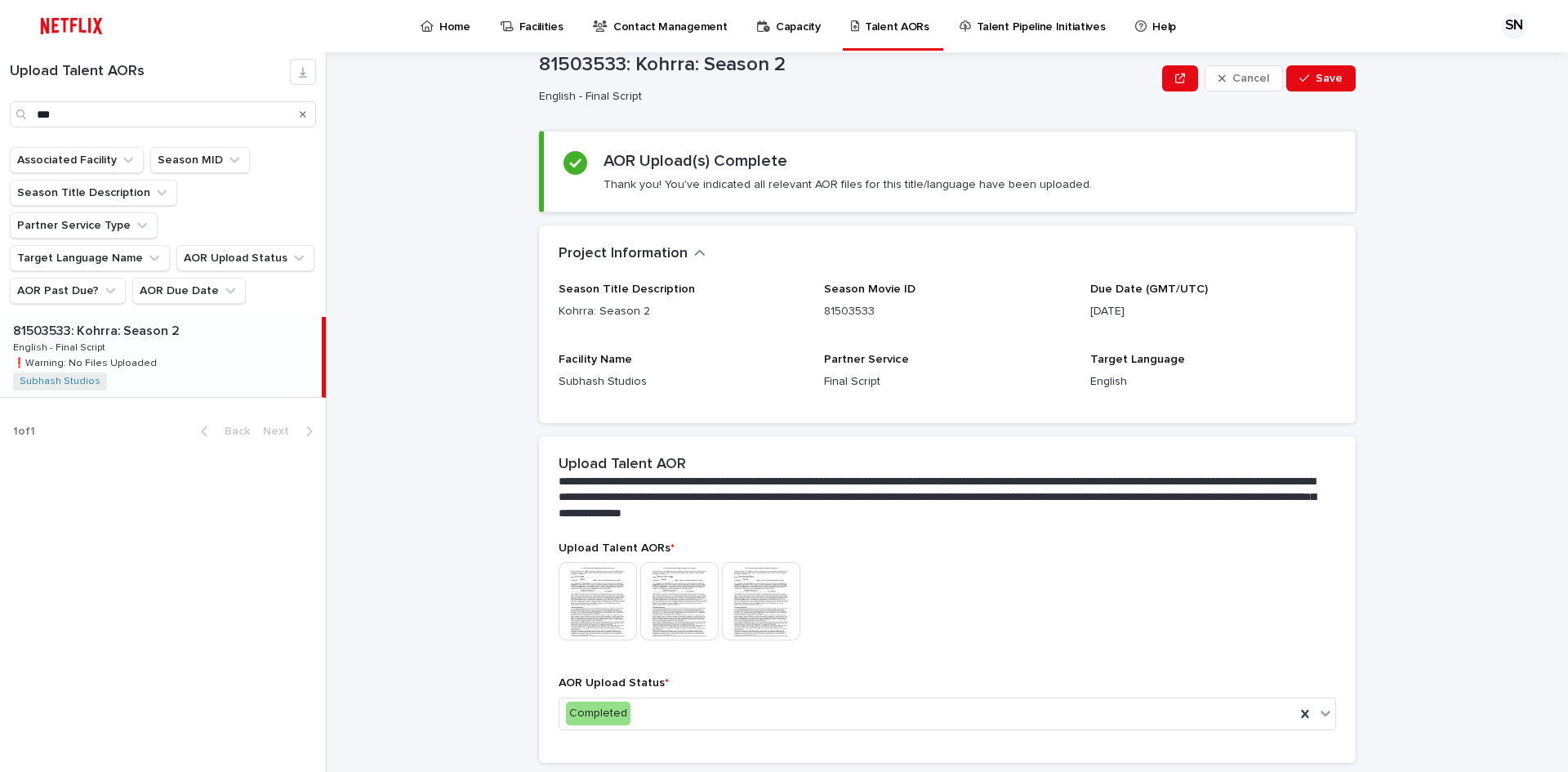
scroll to position [0, 0]
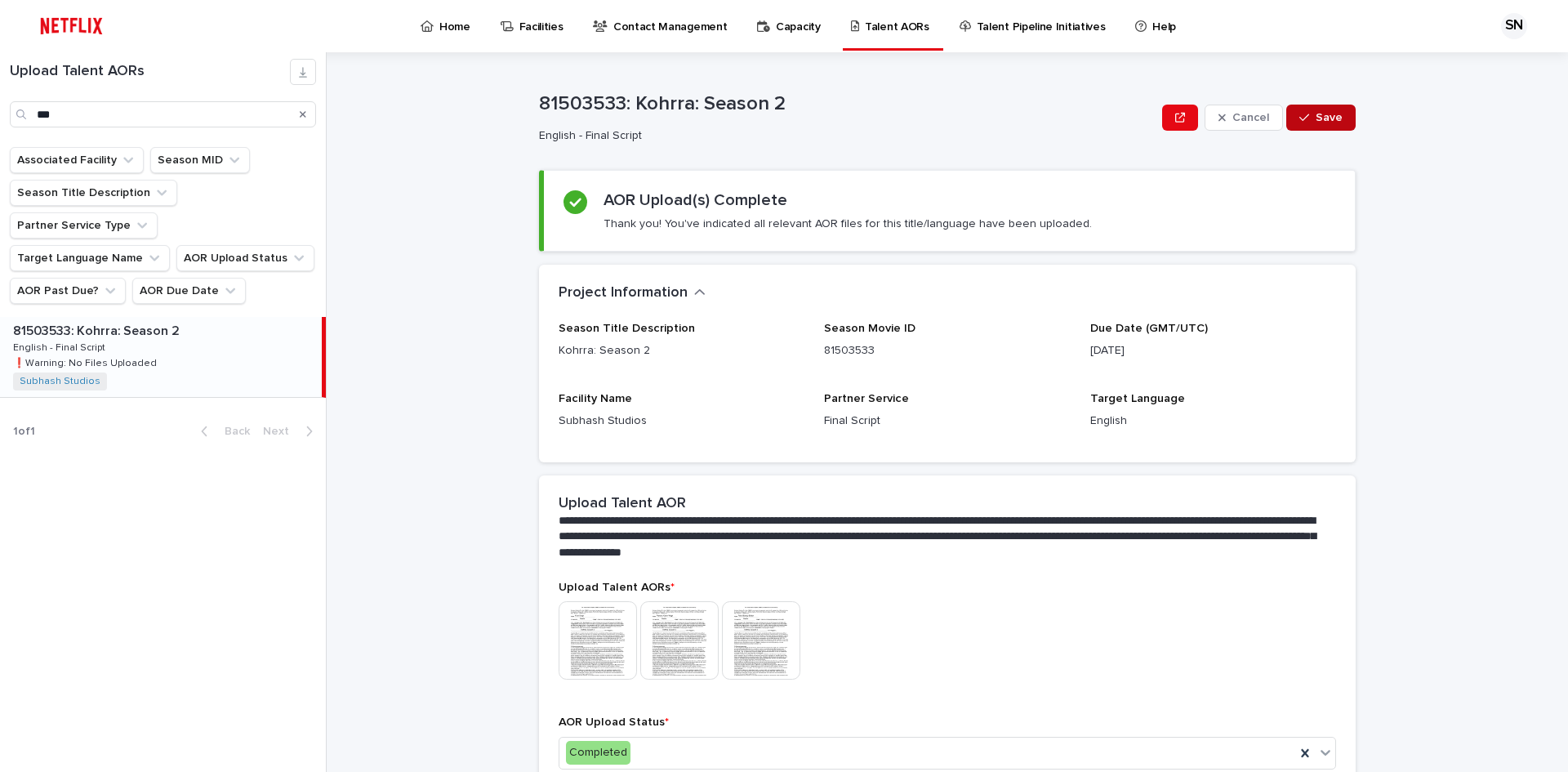
click at [1303, 122] on icon "button" at bounding box center [1303, 118] width 10 height 12
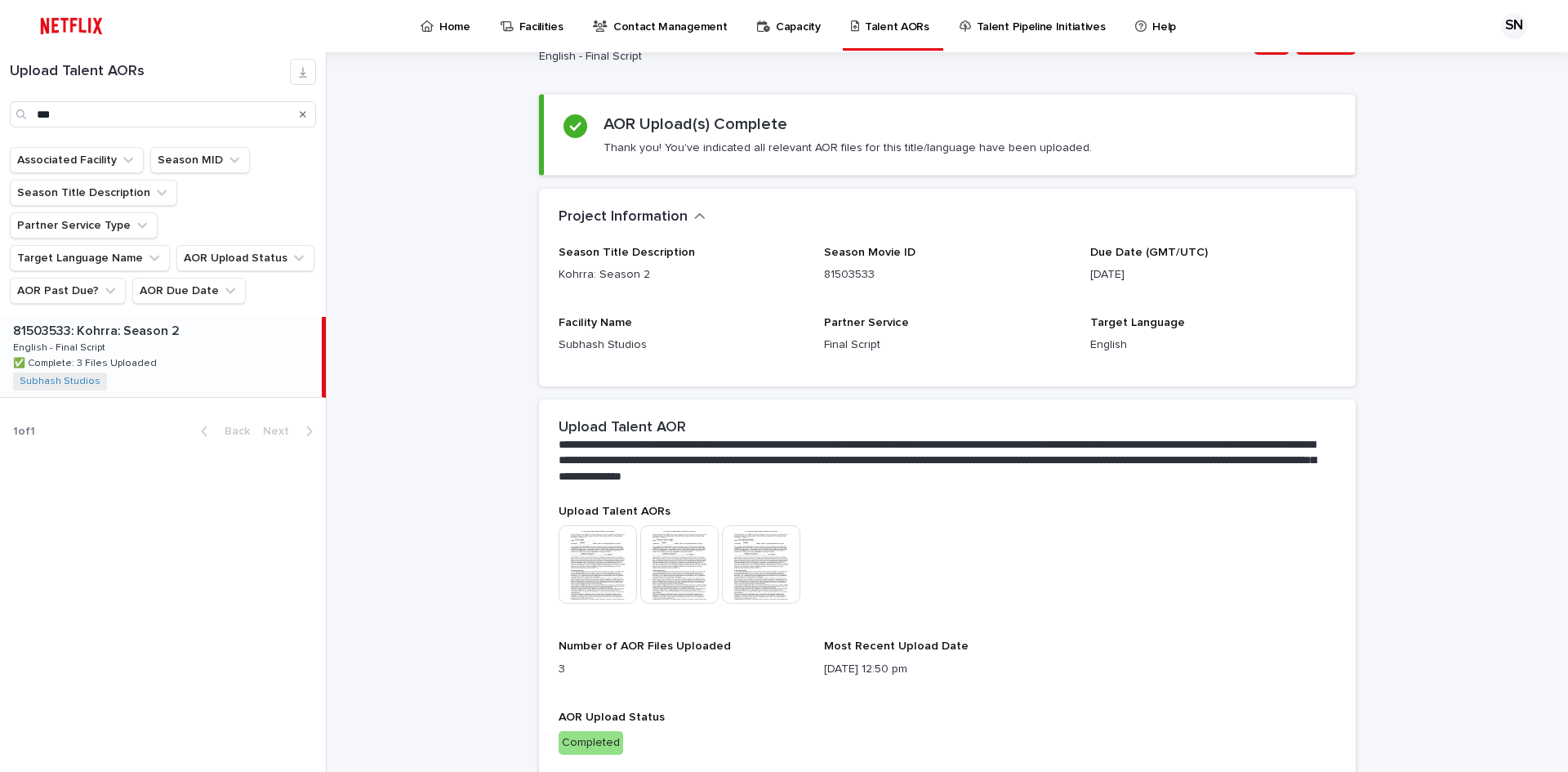
scroll to position [151, 0]
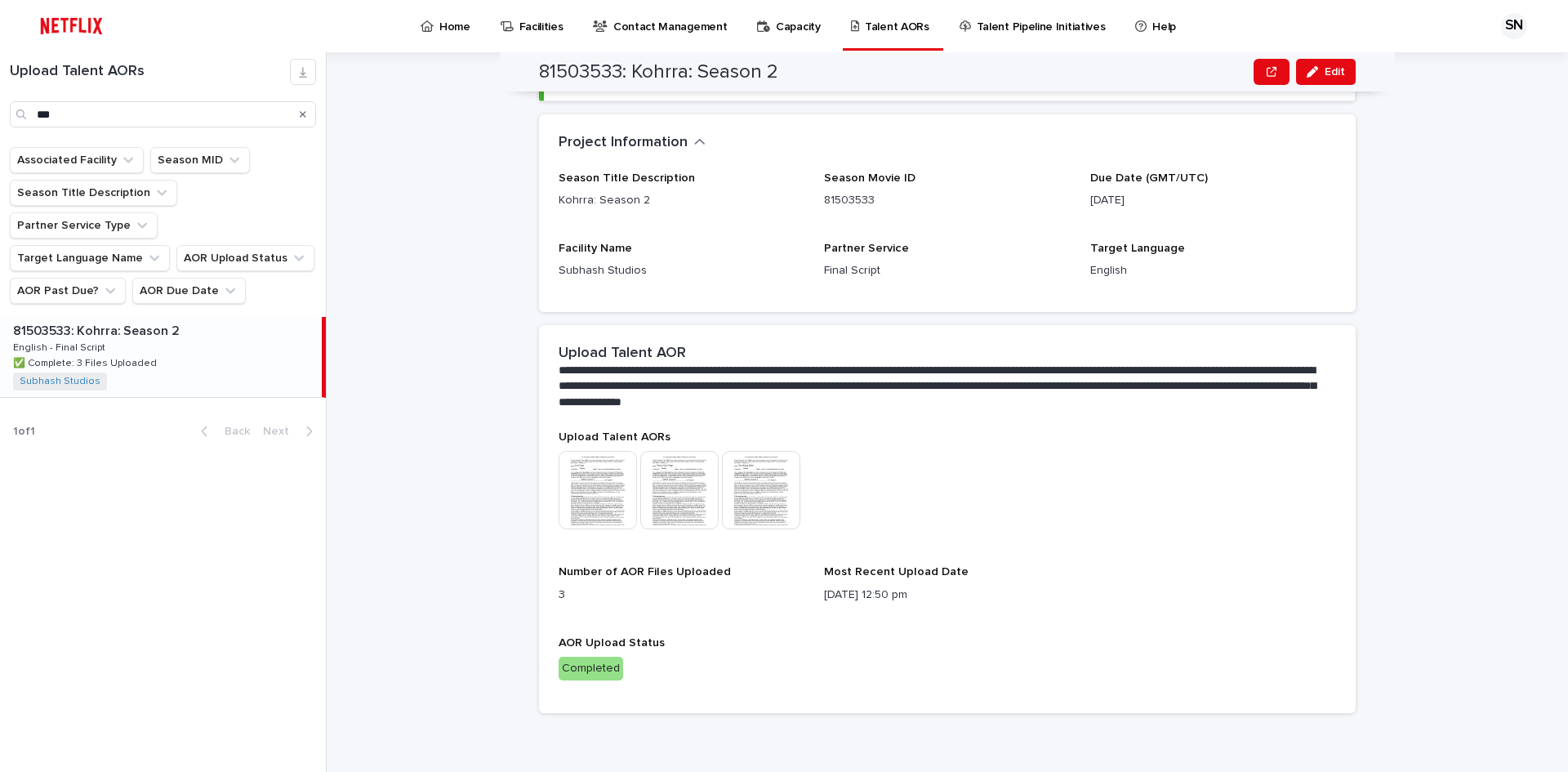
click at [302, 107] on button "Search" at bounding box center [303, 114] width 7 height 26
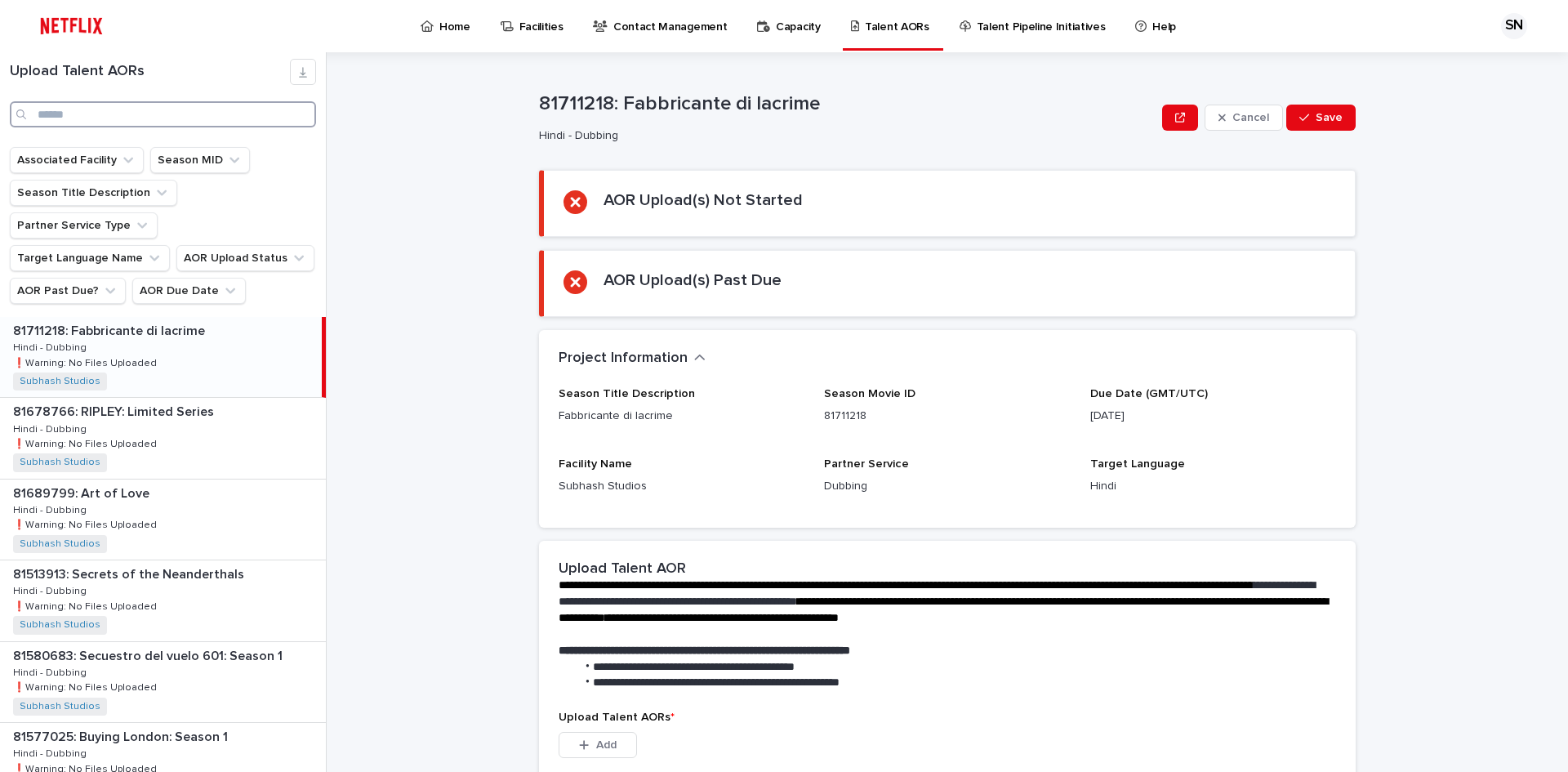
click at [58, 117] on input "Search" at bounding box center [162, 114] width 306 height 26
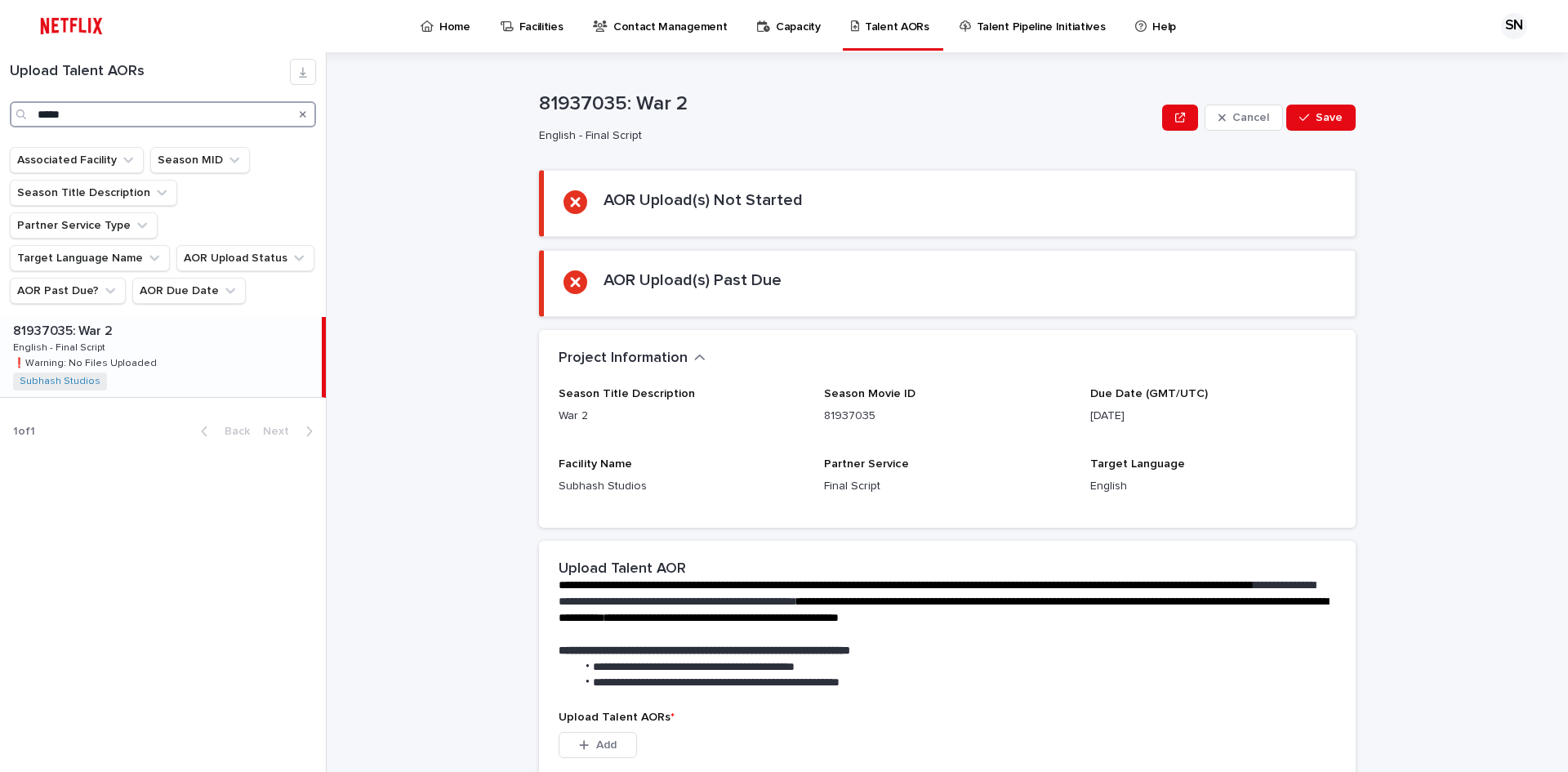
type input "*****"
click at [127, 355] on p "❗️Warning: No Files Uploaded" at bounding box center [86, 362] width 147 height 14
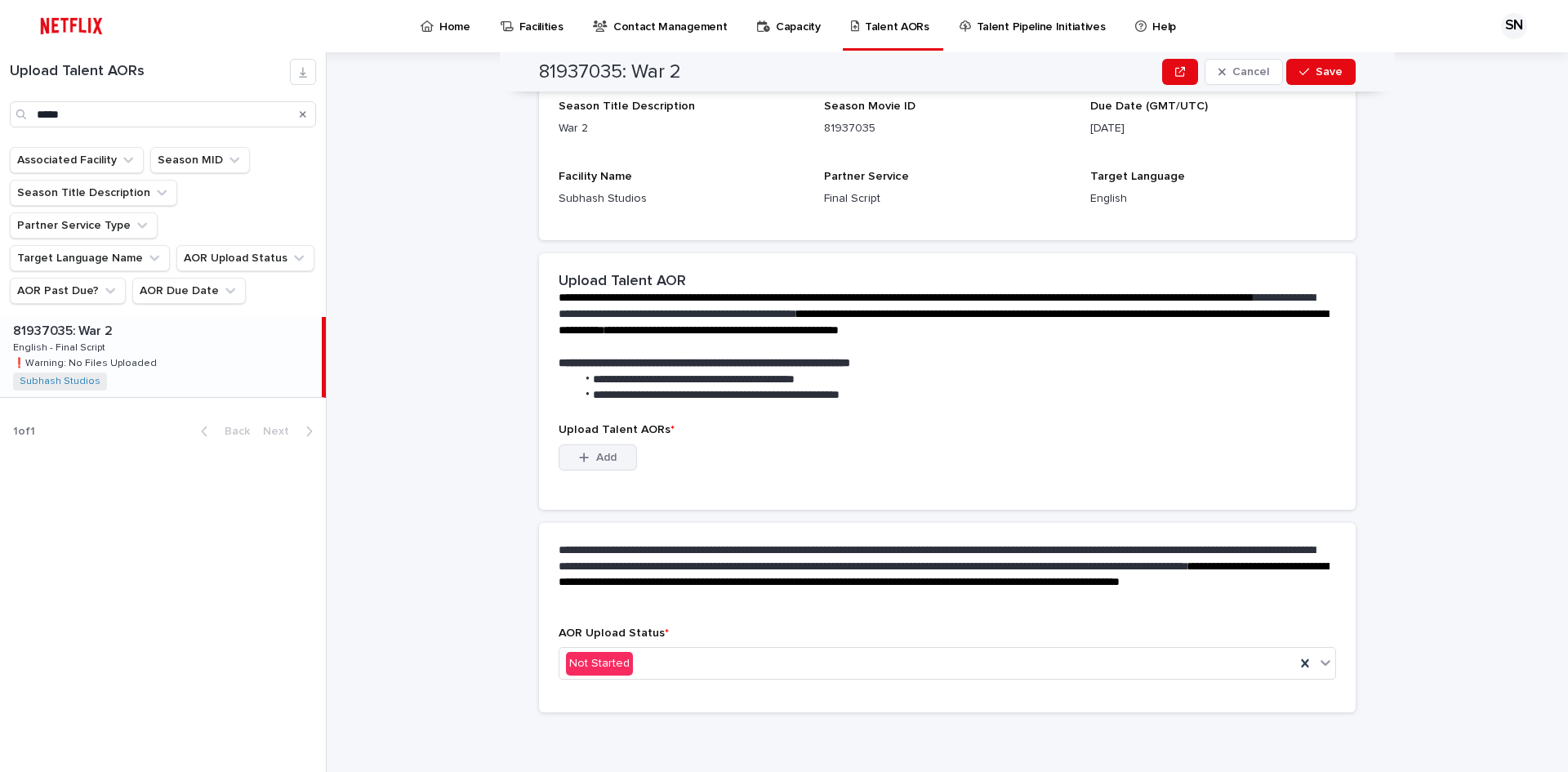
click at [605, 465] on button "Add" at bounding box center [598, 456] width 79 height 26
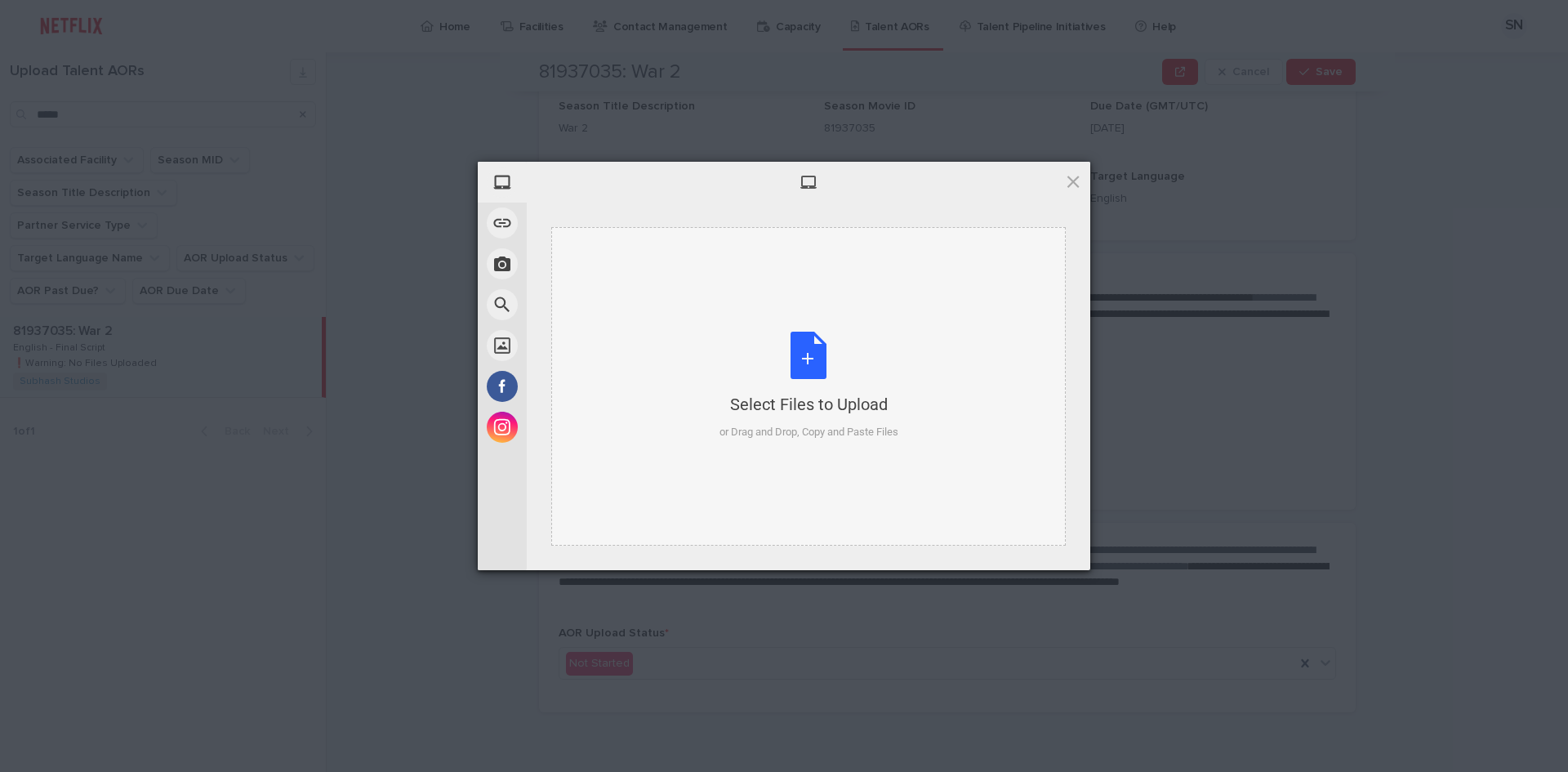
click at [816, 366] on div "Select Files to Upload or Drag and Drop, Copy and Paste Files" at bounding box center [809, 386] width 179 height 108
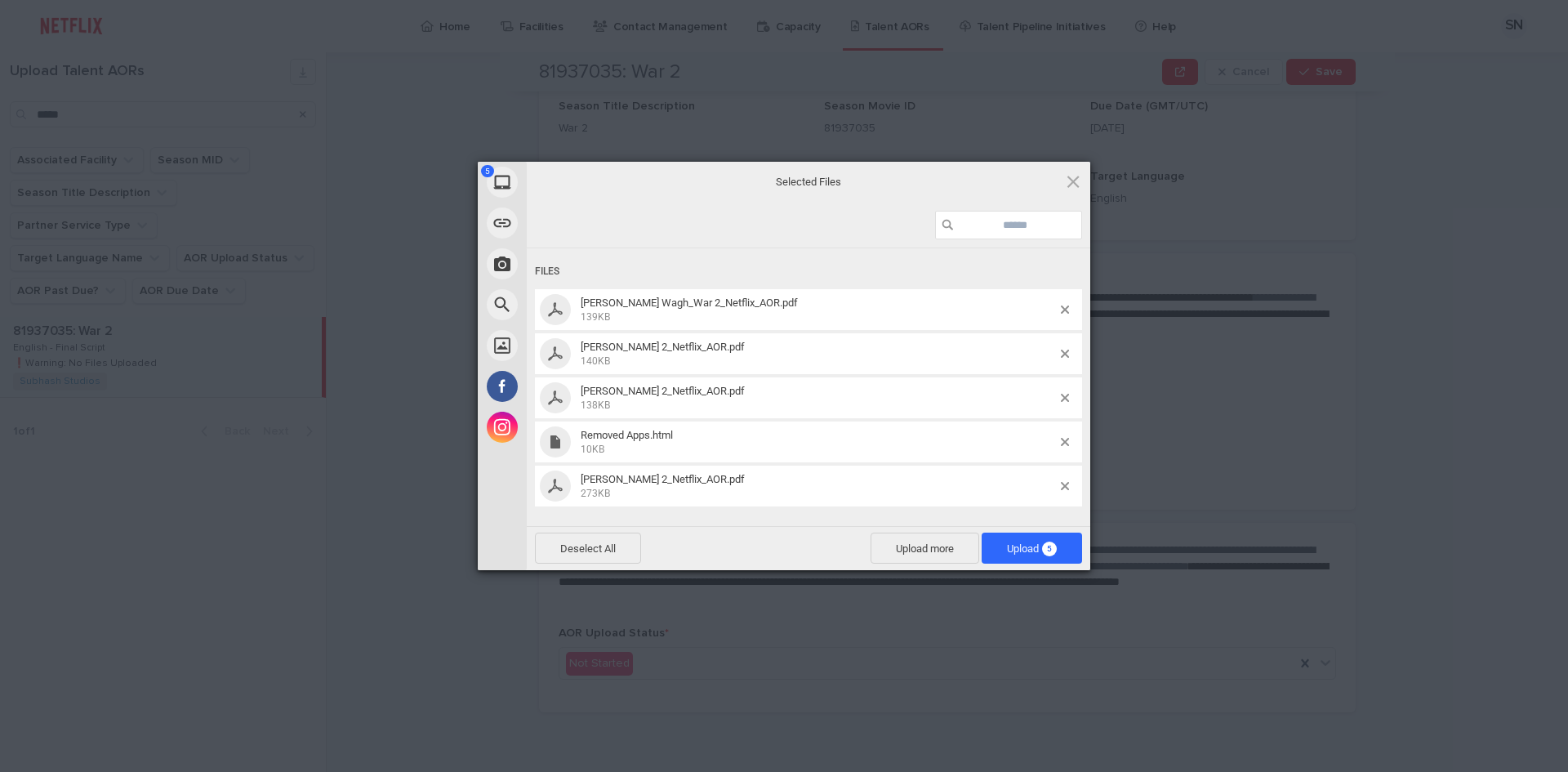
click at [1059, 354] on span "[PERSON_NAME] 2_Netflix_AOR.pdf 140KB" at bounding box center [819, 354] width 485 height 27
click at [1063, 354] on span at bounding box center [1065, 354] width 9 height 9
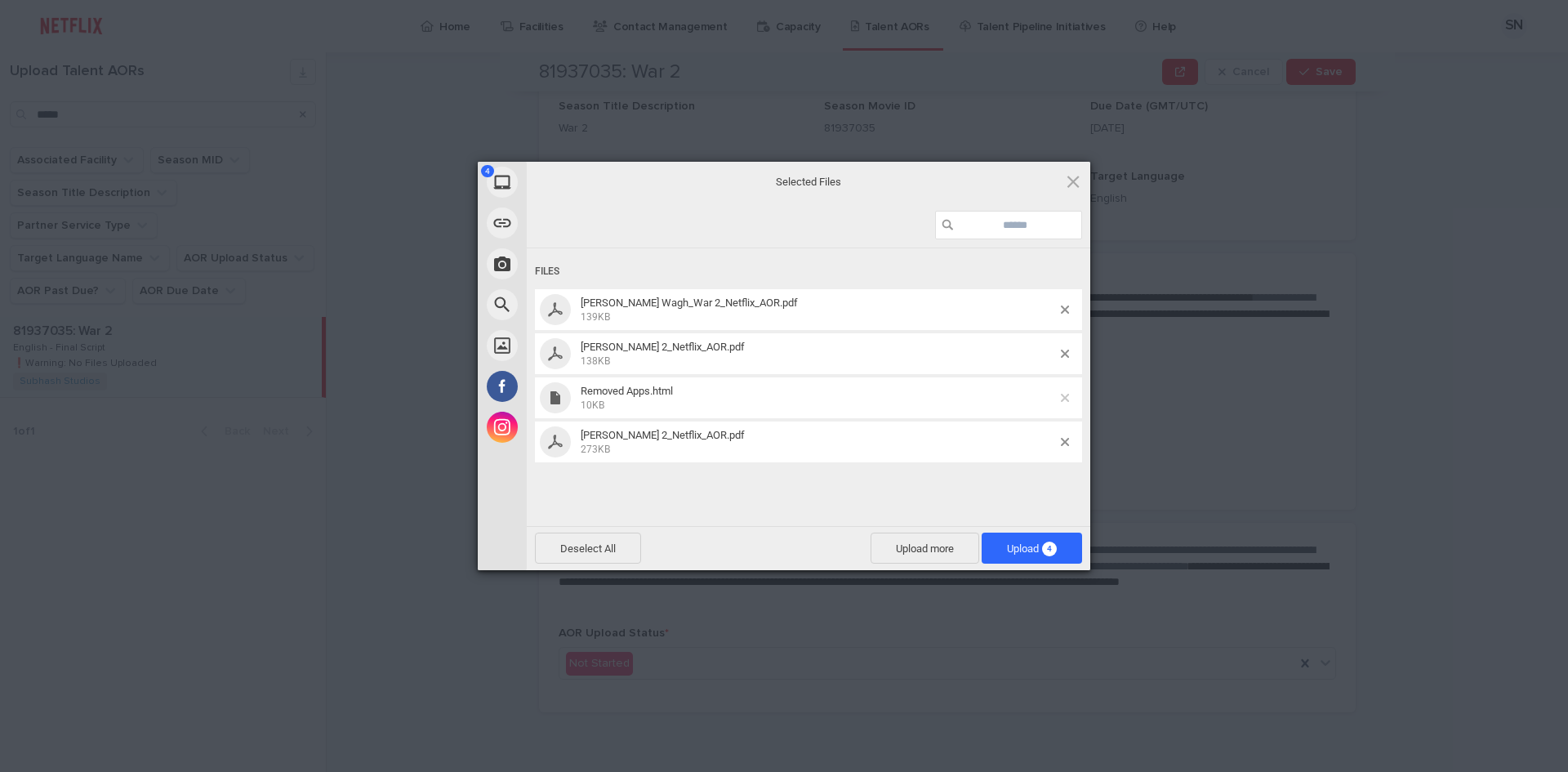
click at [1062, 400] on span at bounding box center [1065, 398] width 9 height 9
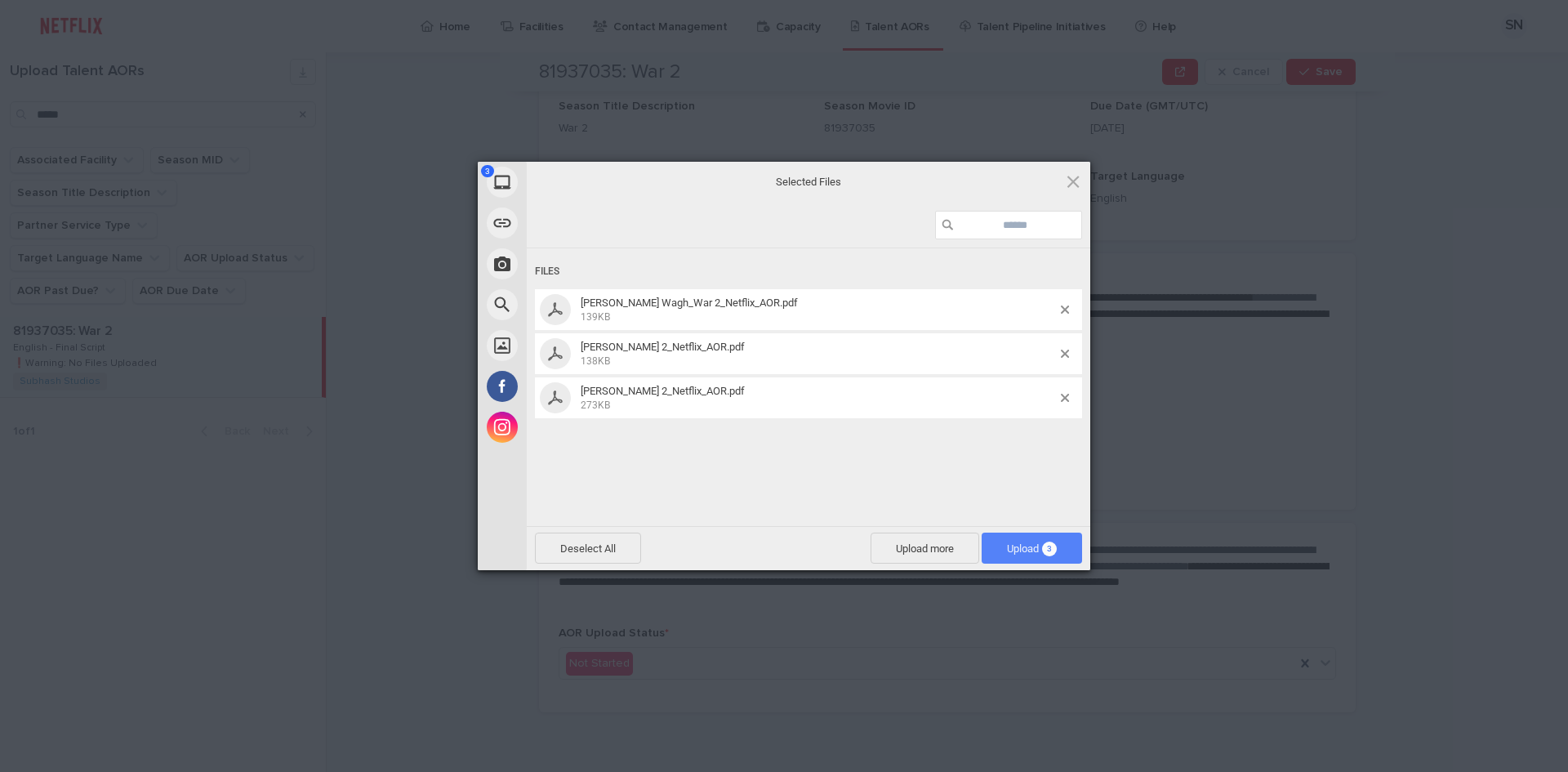
click at [1037, 544] on span "Upload 3" at bounding box center [1031, 549] width 50 height 12
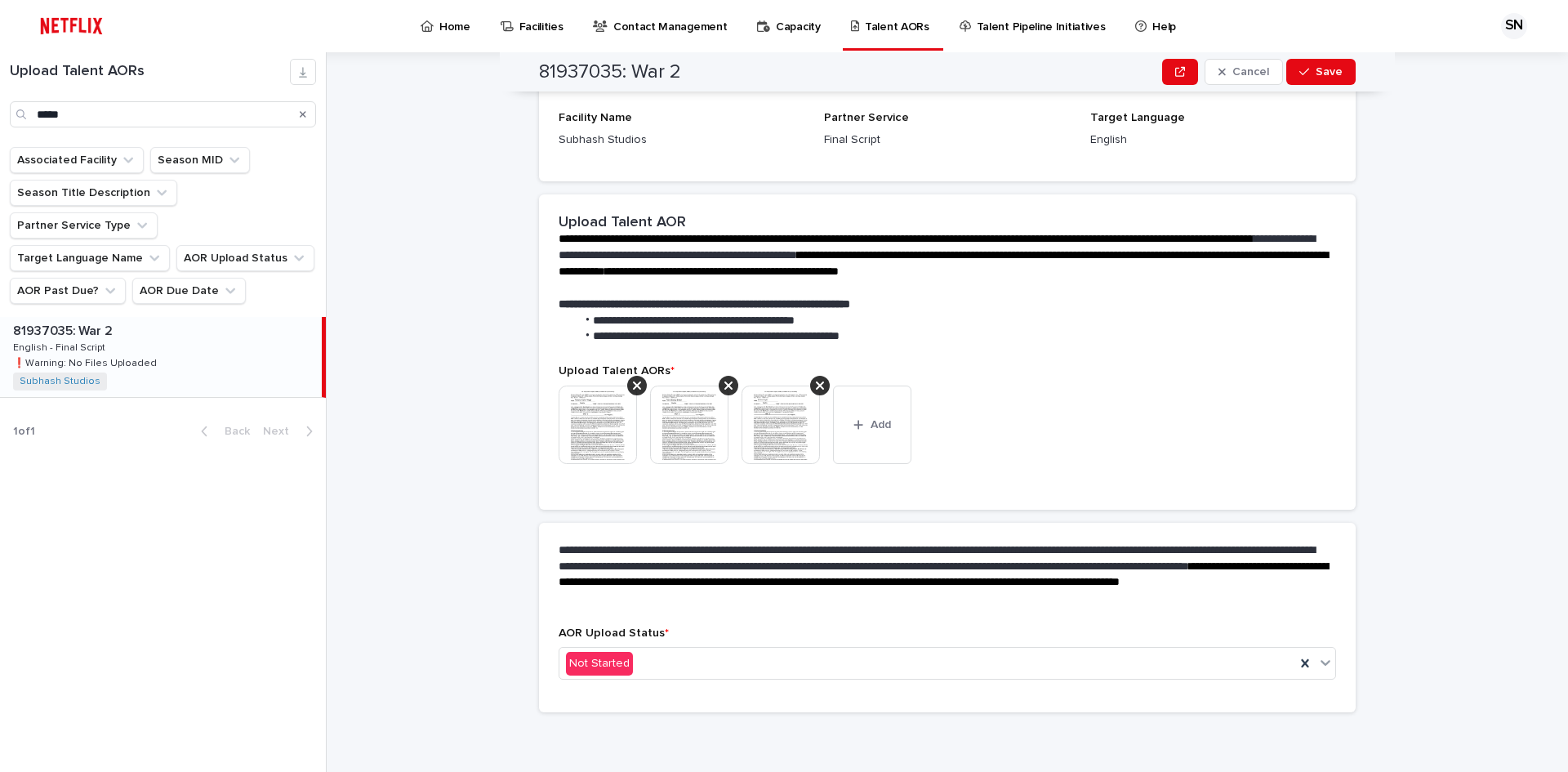
scroll to position [267, 0]
click at [652, 667] on div "Not Started" at bounding box center [928, 664] width 736 height 27
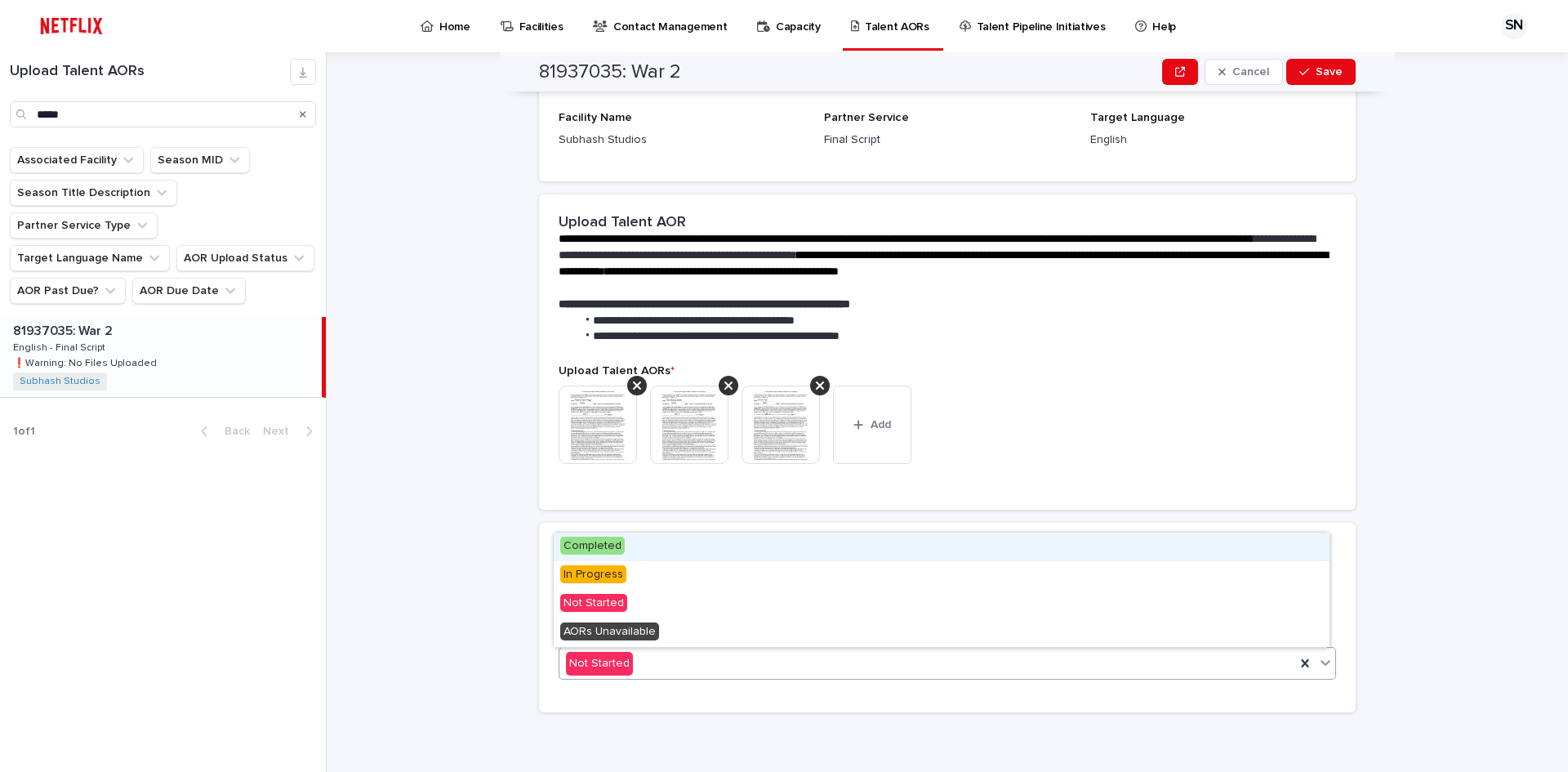
click at [642, 550] on div "Completed" at bounding box center [941, 547] width 775 height 29
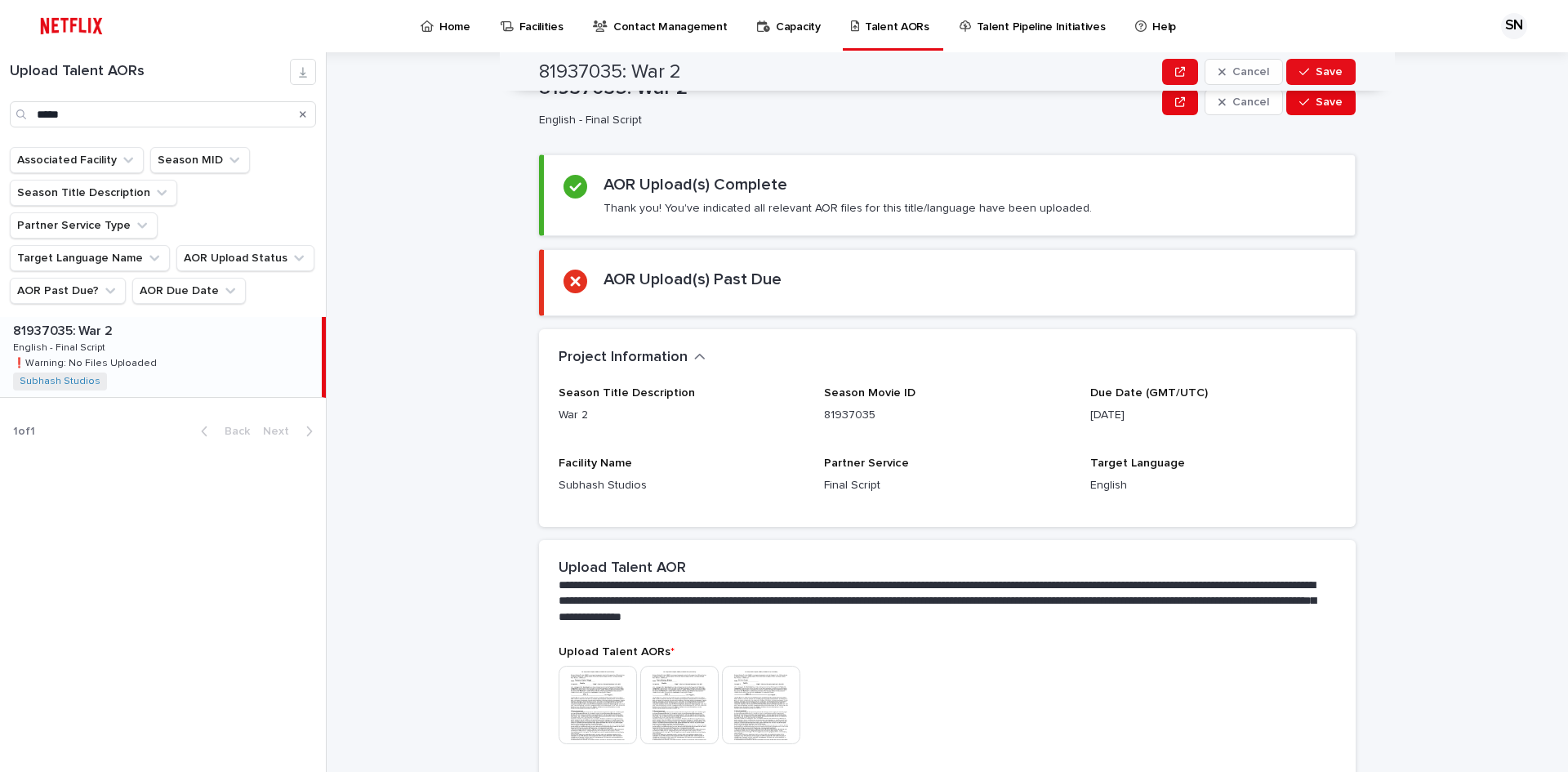
scroll to position [6, 0]
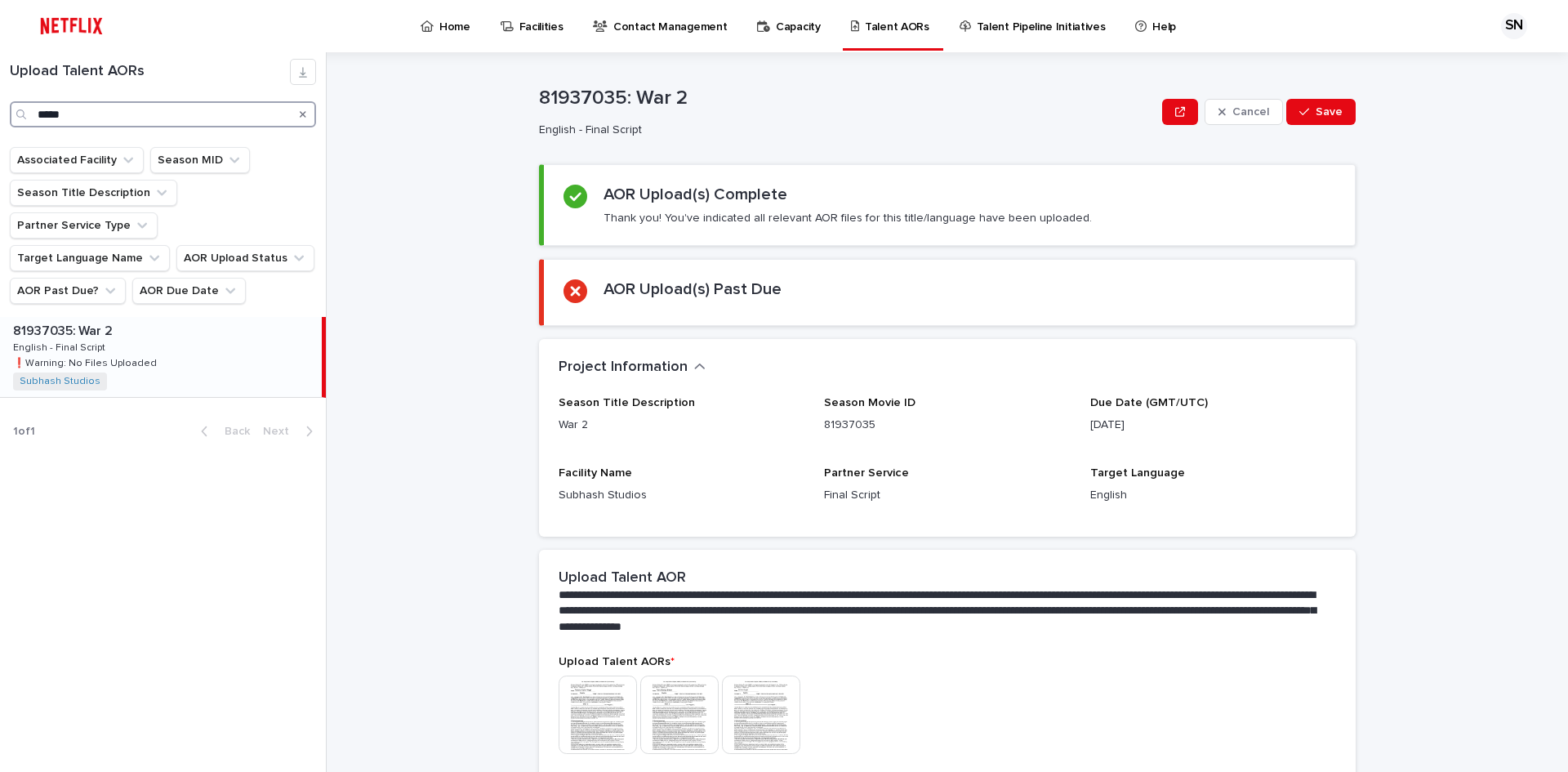
click at [75, 112] on input "*****" at bounding box center [162, 114] width 306 height 26
drag, startPoint x: 96, startPoint y: 117, endPoint x: 0, endPoint y: 117, distance: 96.0
click at [0, 117] on div "Upload Talent AORs *****" at bounding box center [163, 93] width 326 height 69
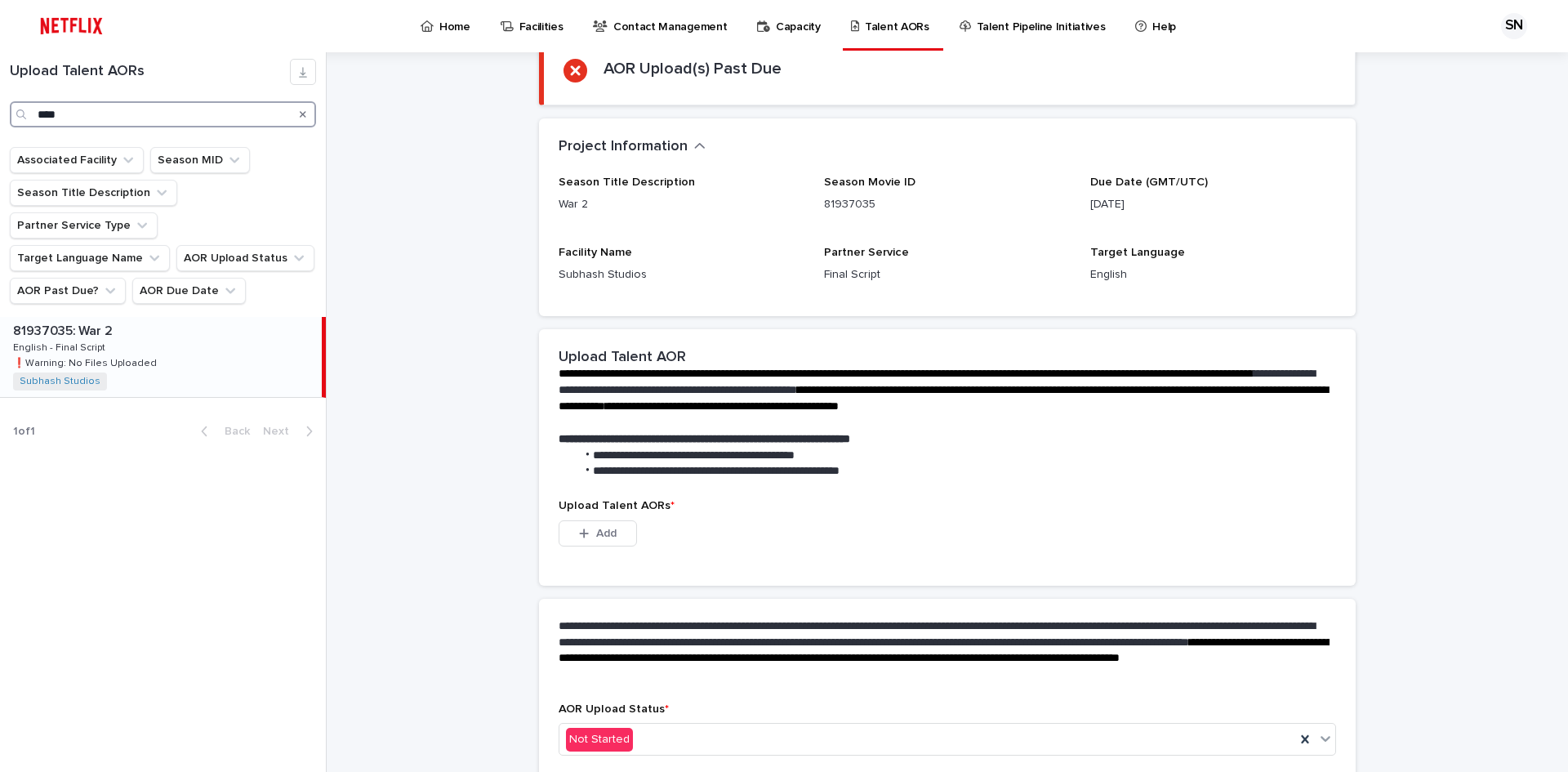
scroll to position [251, 0]
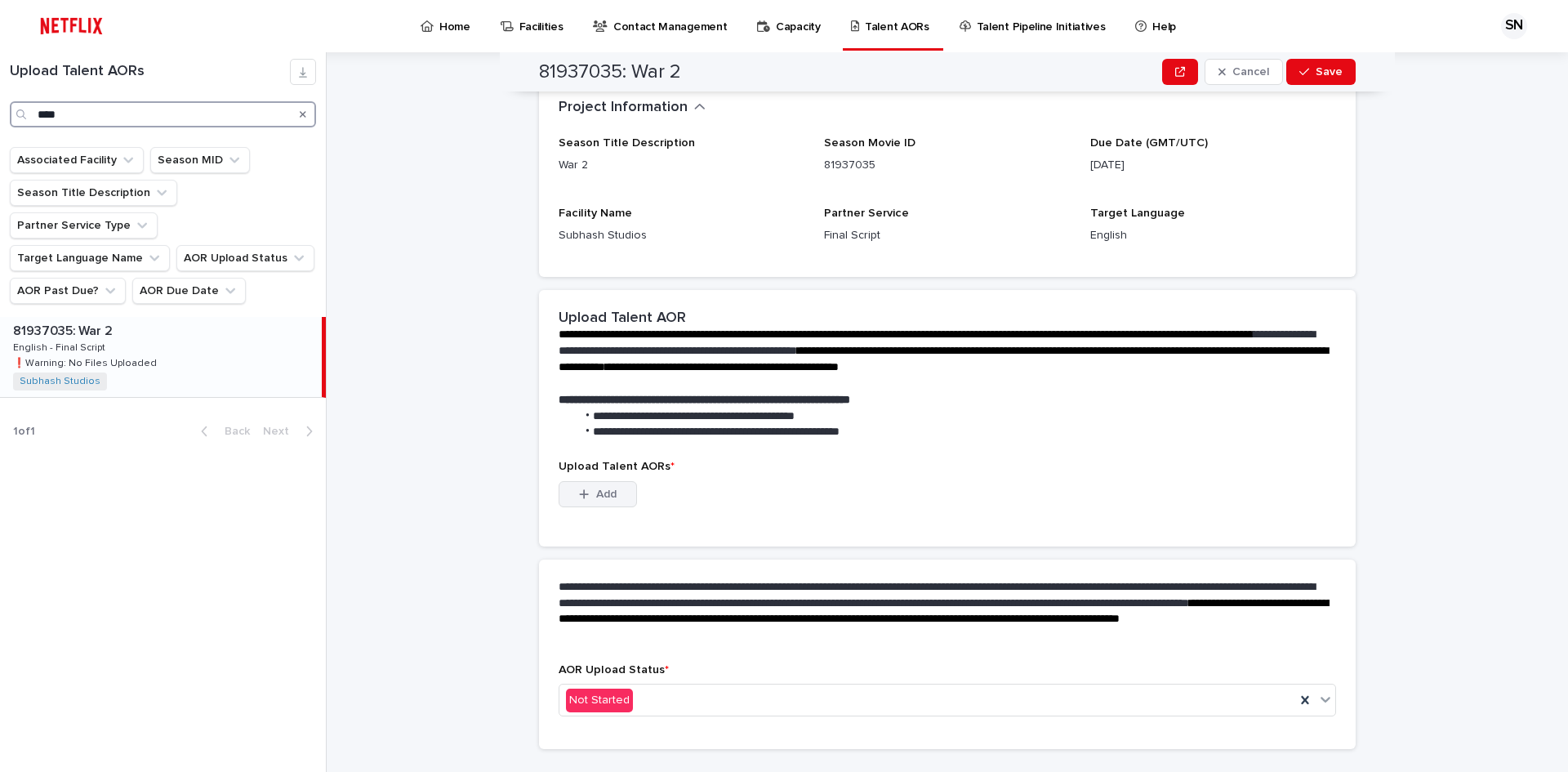
type input "***"
click at [599, 493] on span "Add" at bounding box center [606, 494] width 20 height 12
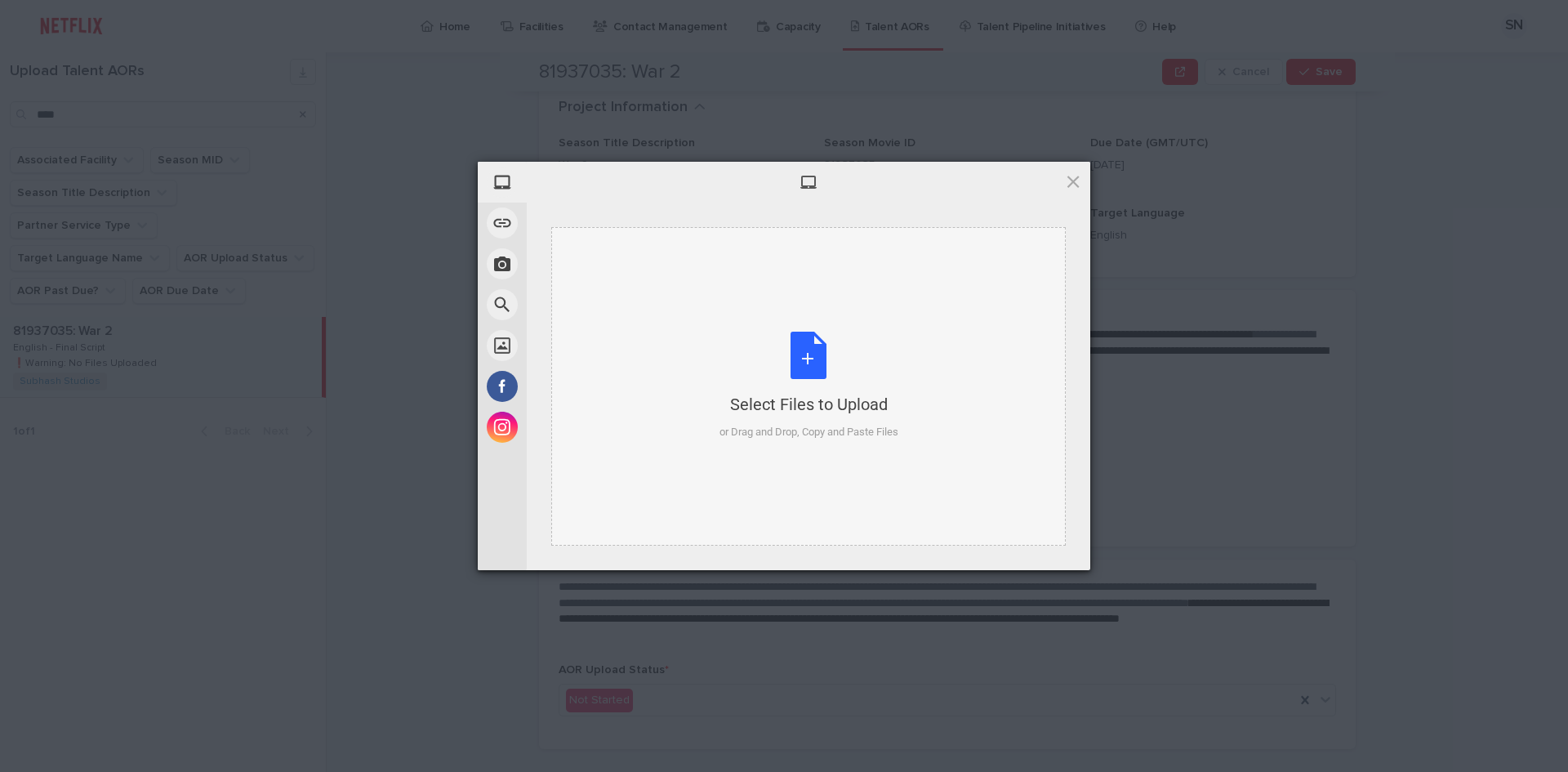
click at [795, 357] on div "Select Files to Upload or Drag and Drop, Copy and Paste Files" at bounding box center [809, 386] width 179 height 108
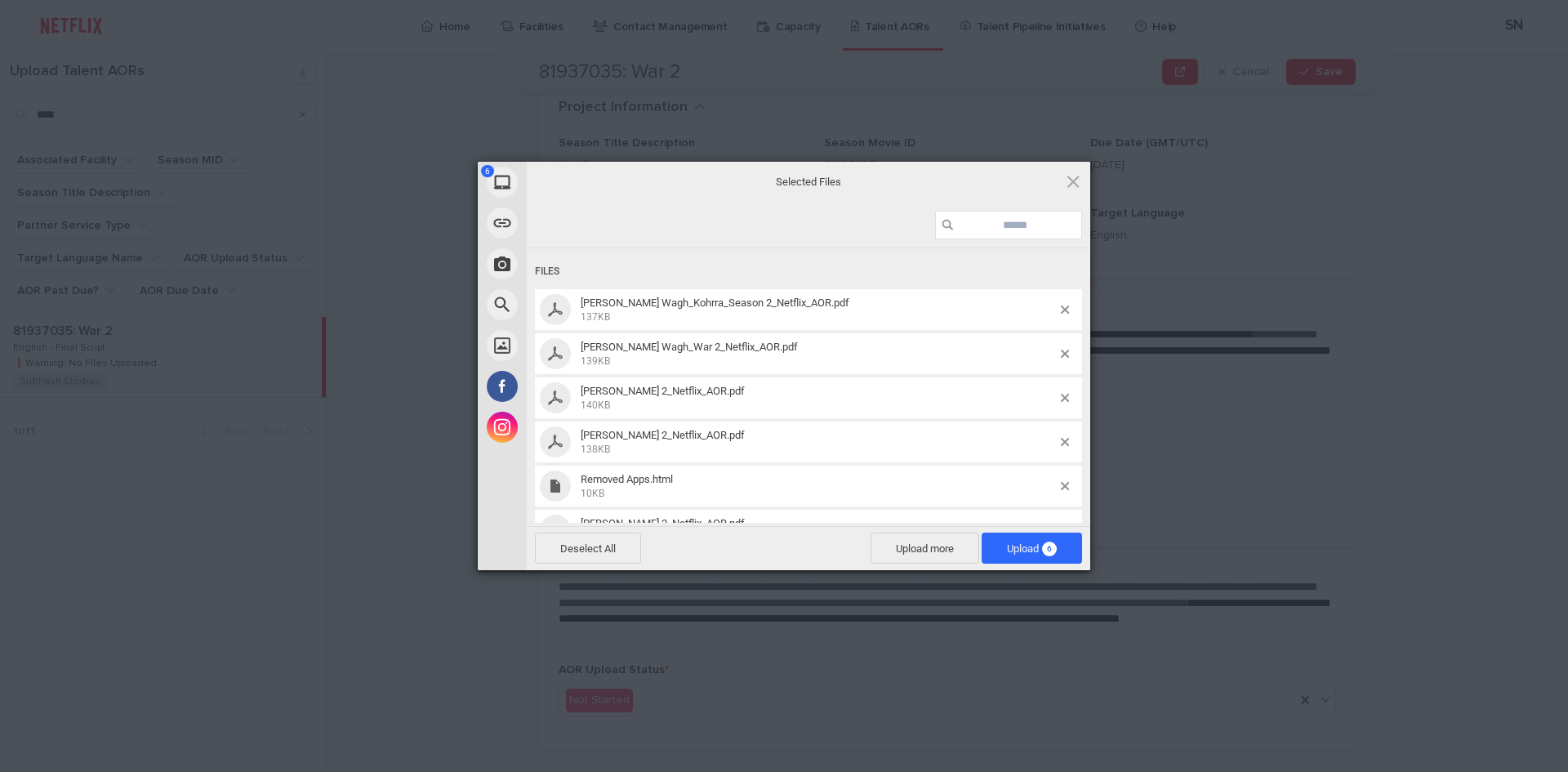
click at [1044, 310] on span "[PERSON_NAME] Wagh_Kohrra_Season 2_Netflix_AOR.pdf 137KB" at bounding box center [819, 310] width 485 height 27
click at [1061, 308] on span at bounding box center [1065, 310] width 9 height 9
click at [1070, 354] on div at bounding box center [1072, 354] width 21 height 9
click at [1066, 352] on span at bounding box center [1065, 354] width 9 height 9
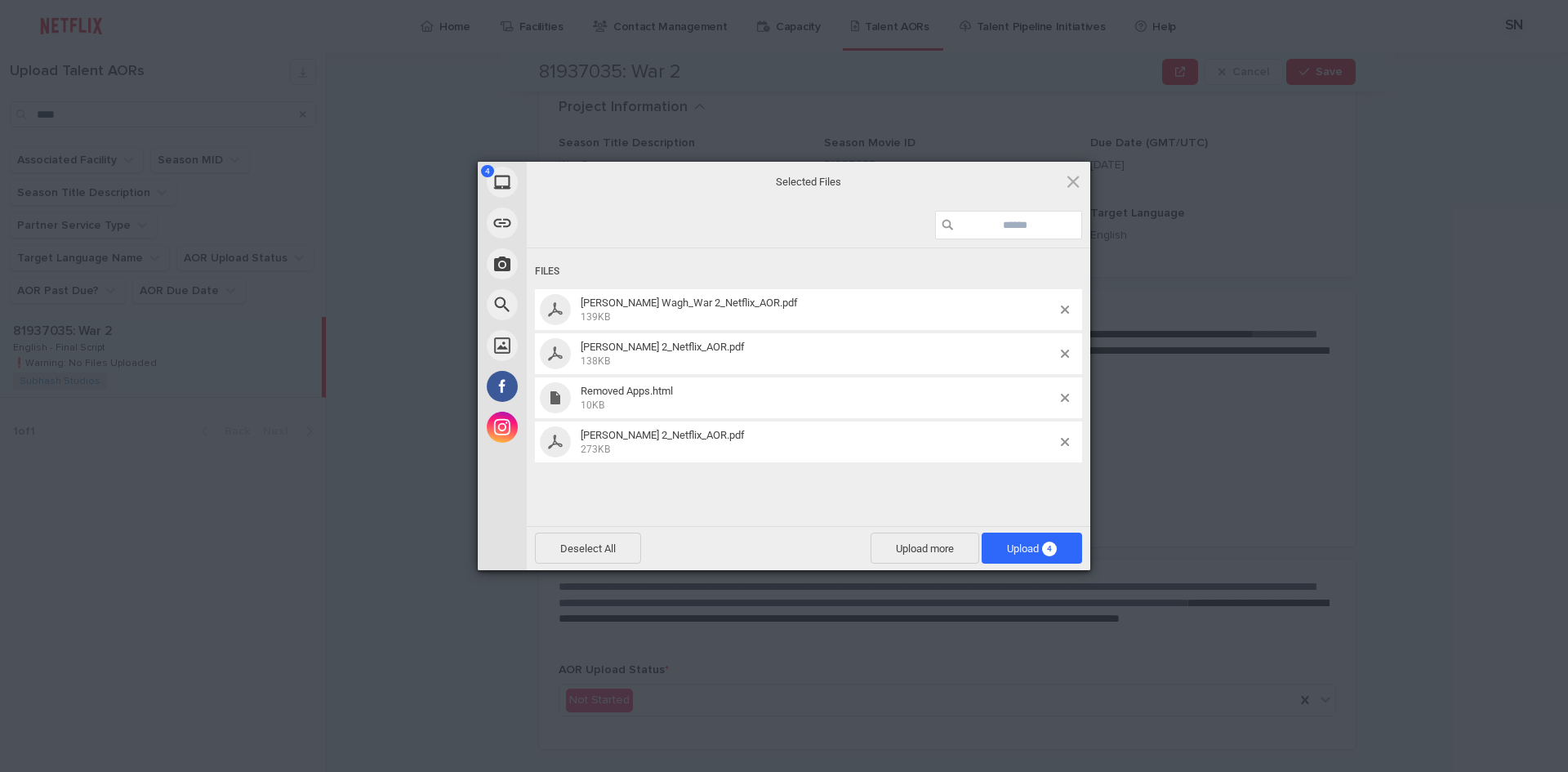
click at [1066, 393] on div "Removed Apps.html 10KB" at bounding box center [808, 398] width 547 height 41
click at [1065, 394] on span at bounding box center [1065, 398] width 9 height 9
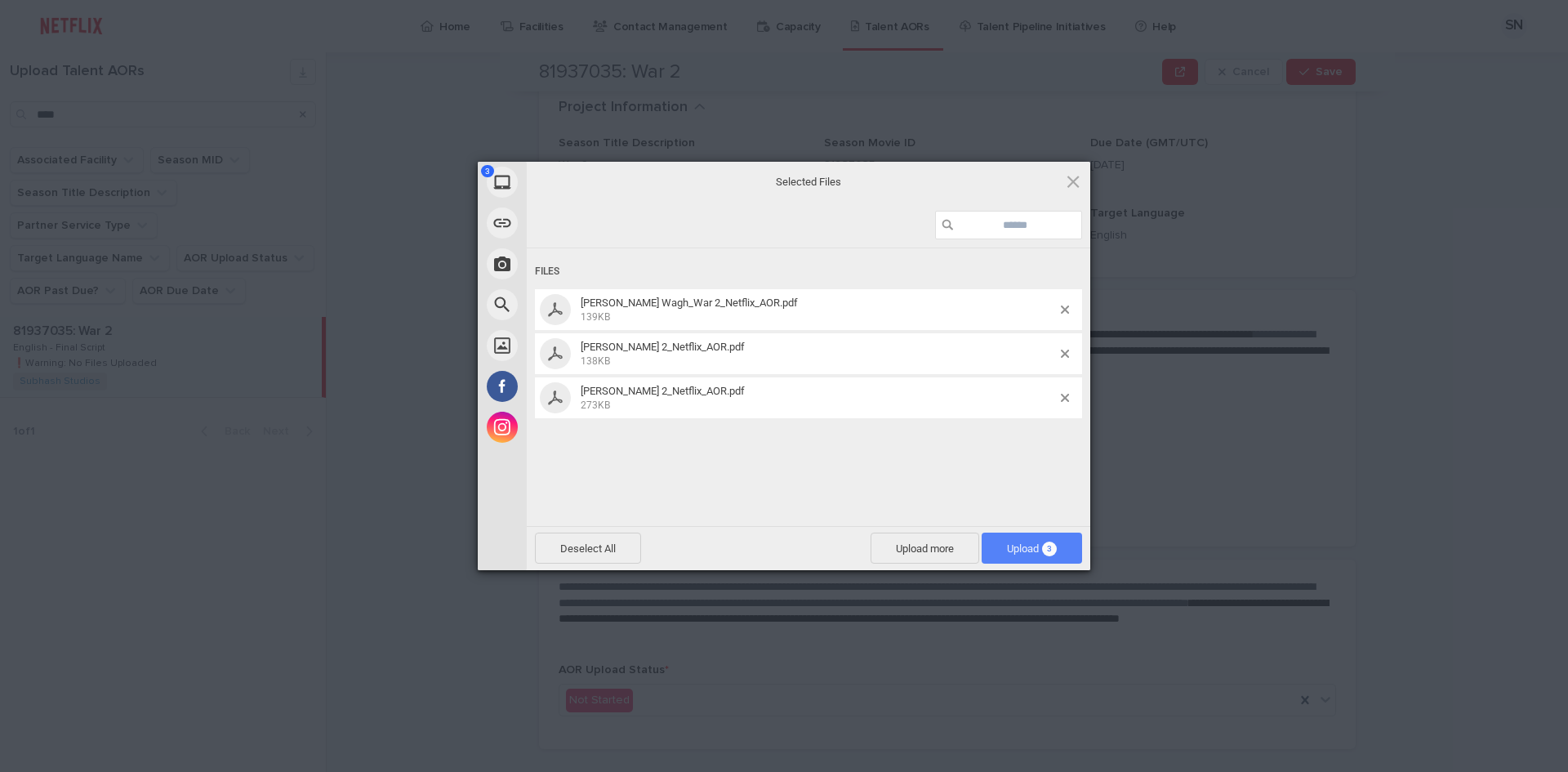
click at [1014, 550] on span "Upload 3" at bounding box center [1031, 549] width 50 height 12
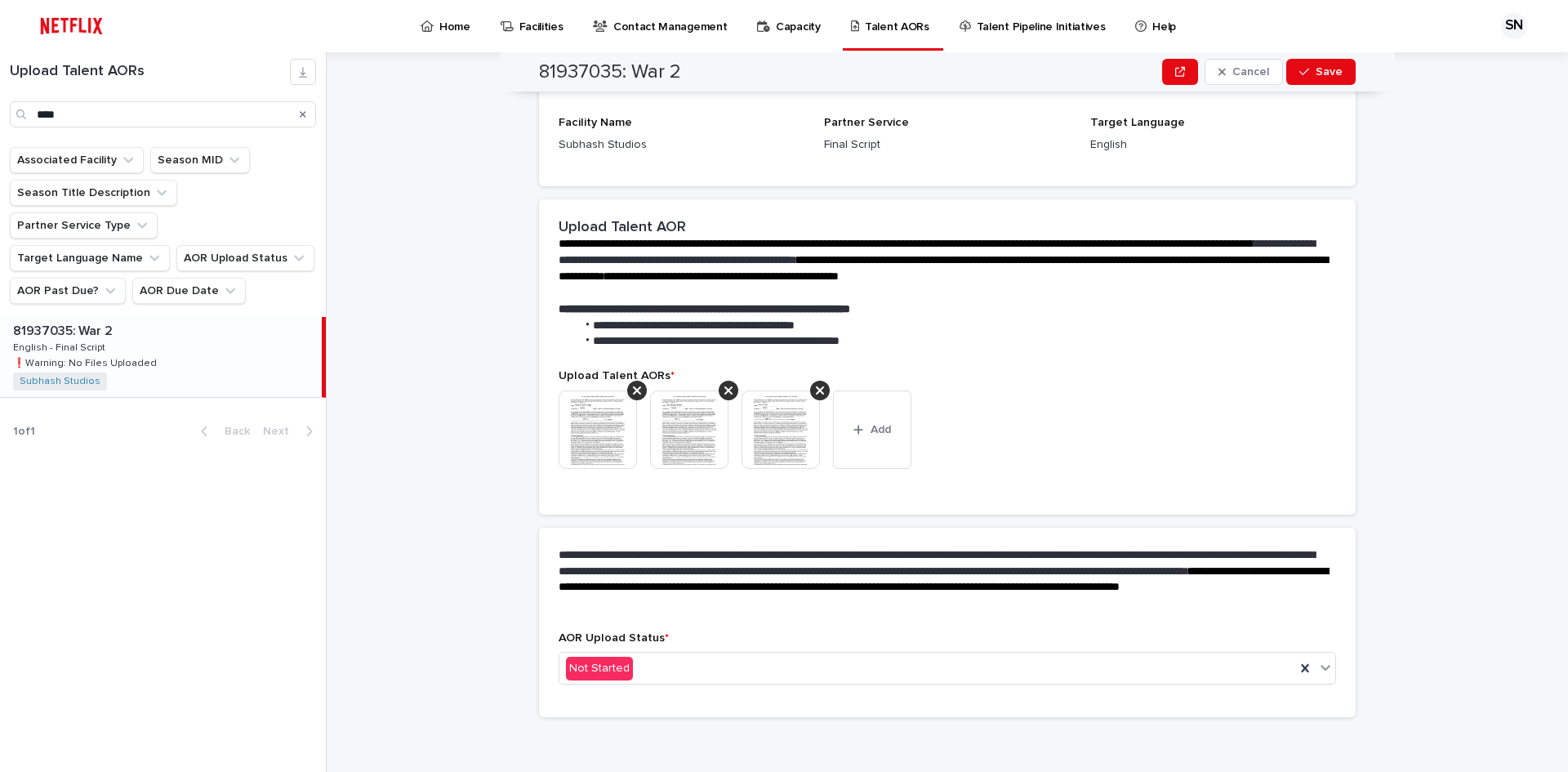
scroll to position [267, 0]
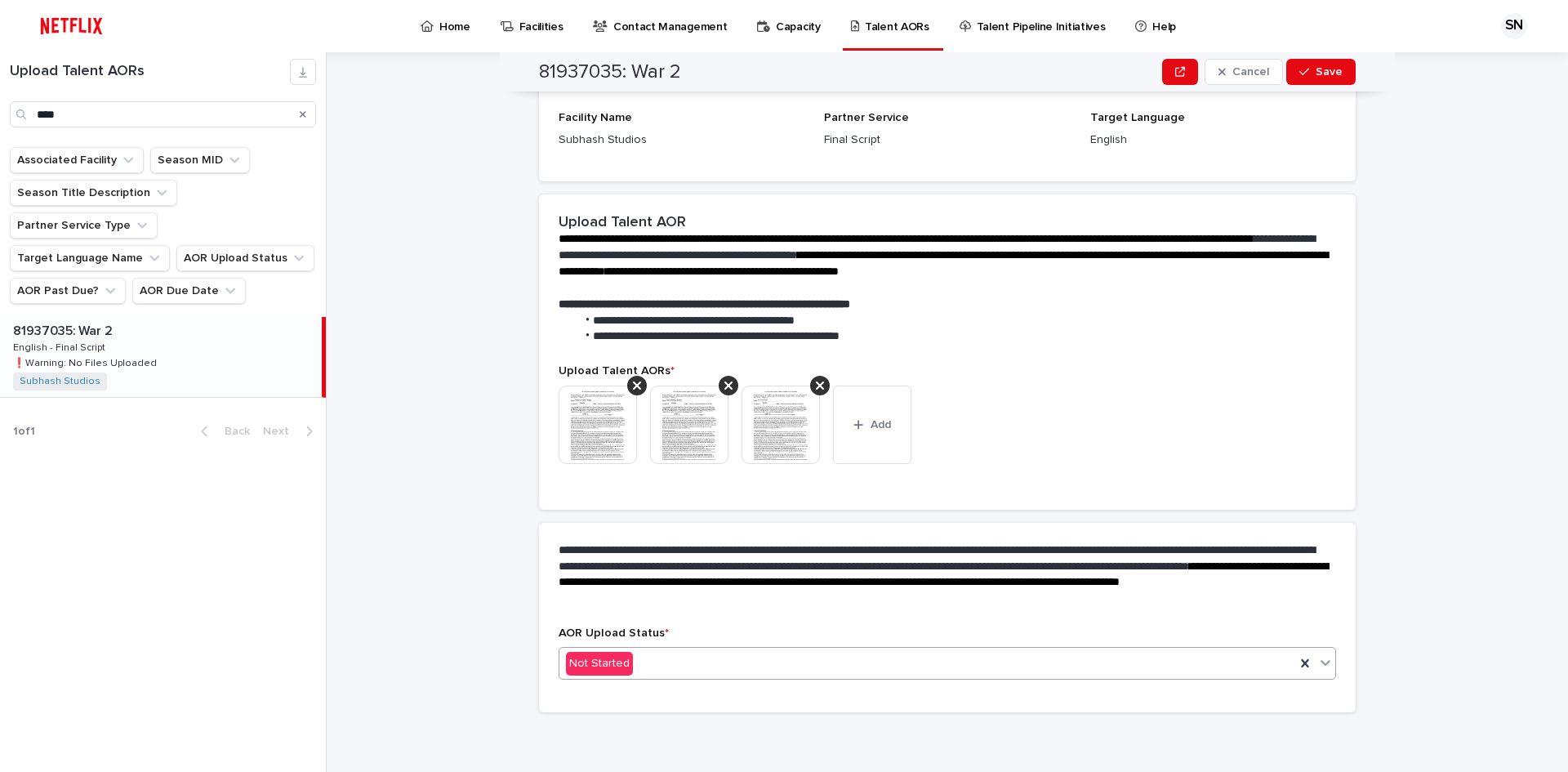
drag, startPoint x: 680, startPoint y: 664, endPoint x: 669, endPoint y: 655, distance: 14.2
click at [679, 665] on div "Not Started" at bounding box center [928, 664] width 736 height 27
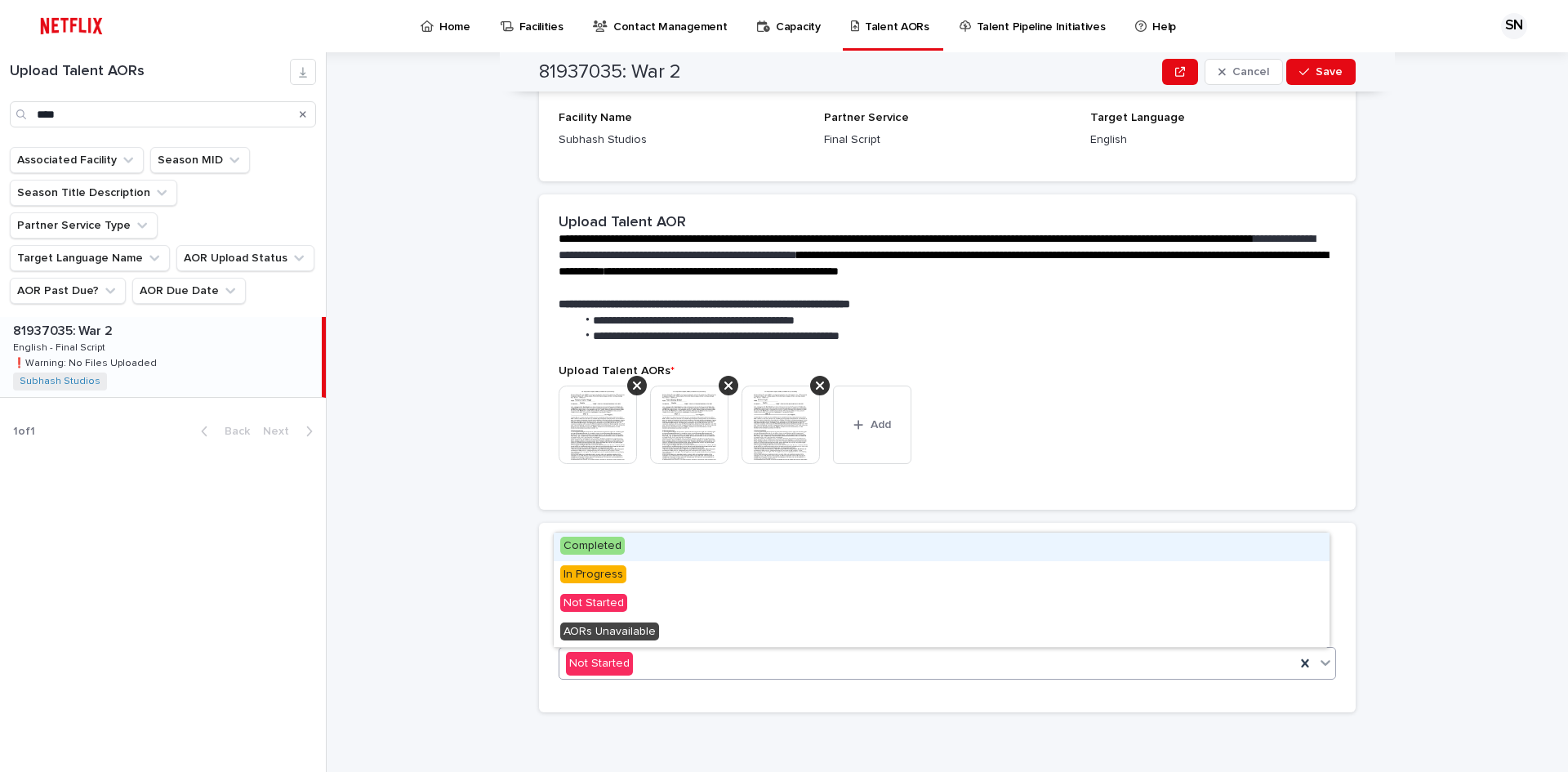
click at [623, 548] on div "Completed" at bounding box center [941, 547] width 775 height 29
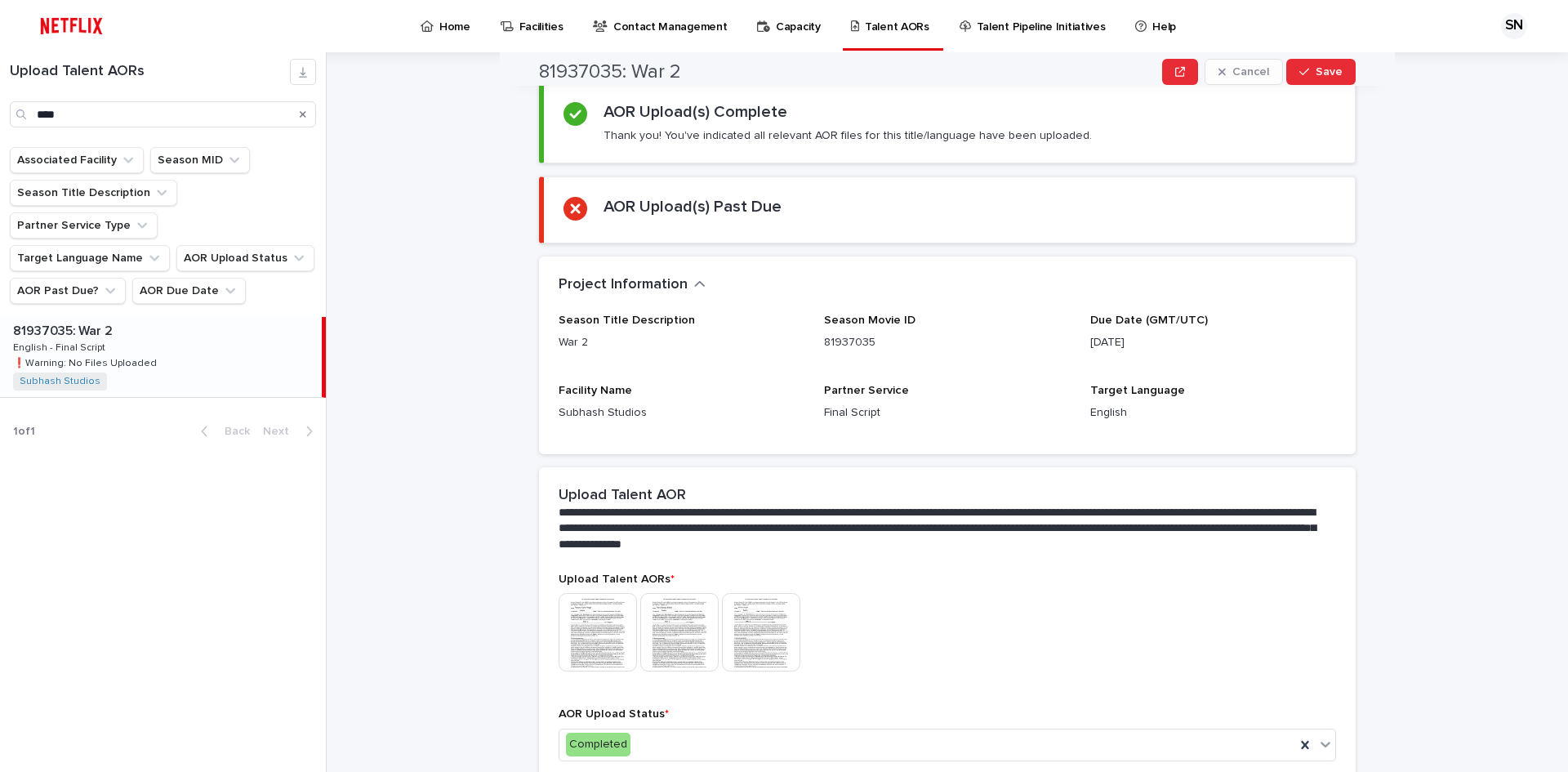
scroll to position [0, 0]
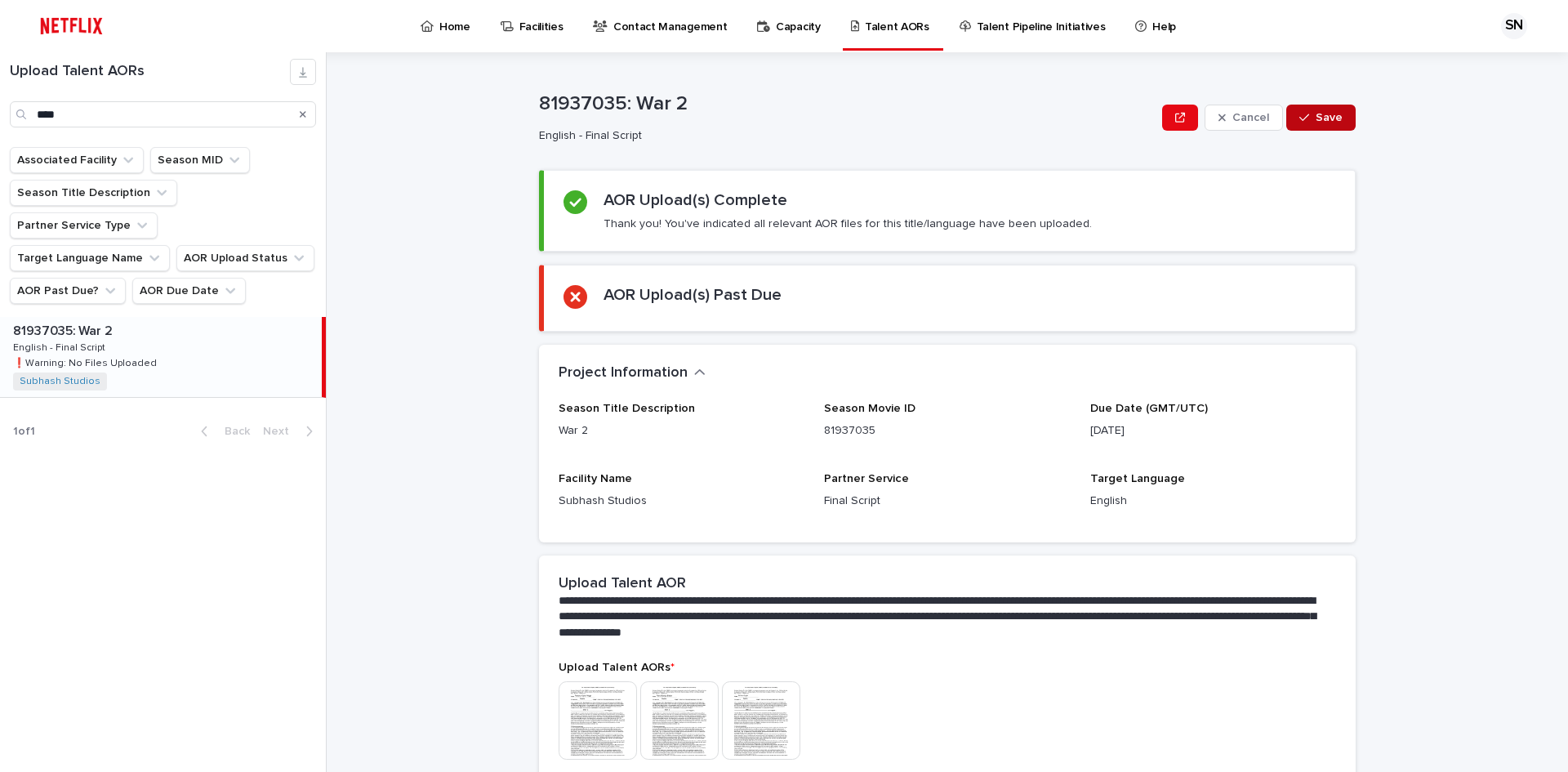
click at [1316, 122] on span "Save" at bounding box center [1329, 118] width 27 height 12
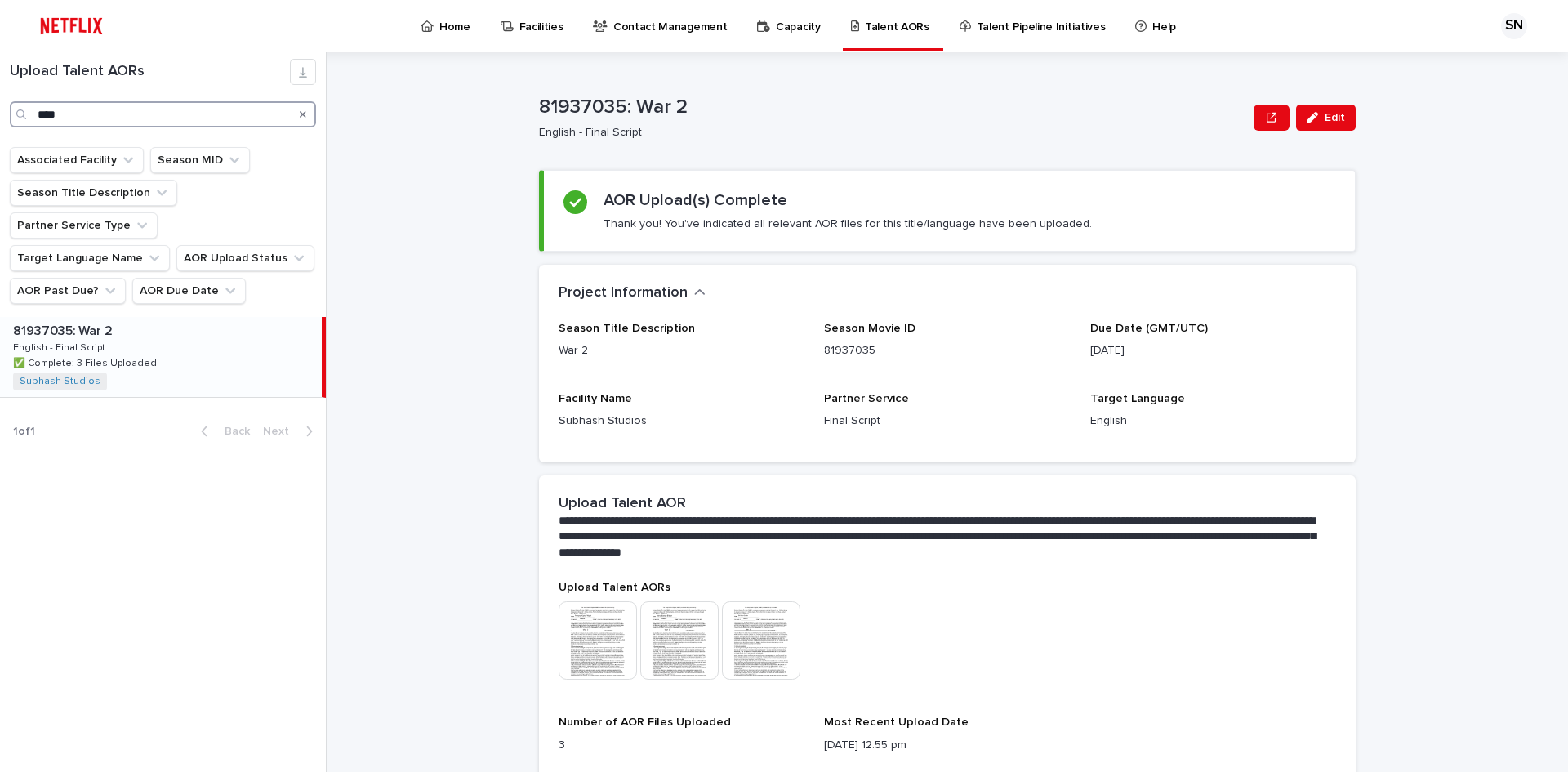
drag, startPoint x: 91, startPoint y: 118, endPoint x: 0, endPoint y: 118, distance: 91.0
click at [0, 118] on div "Upload Talent AORs ***" at bounding box center [163, 93] width 326 height 69
drag, startPoint x: 64, startPoint y: 119, endPoint x: 0, endPoint y: 102, distance: 66.2
click at [3, 103] on div "Upload Talent AORs ***" at bounding box center [163, 93] width 326 height 69
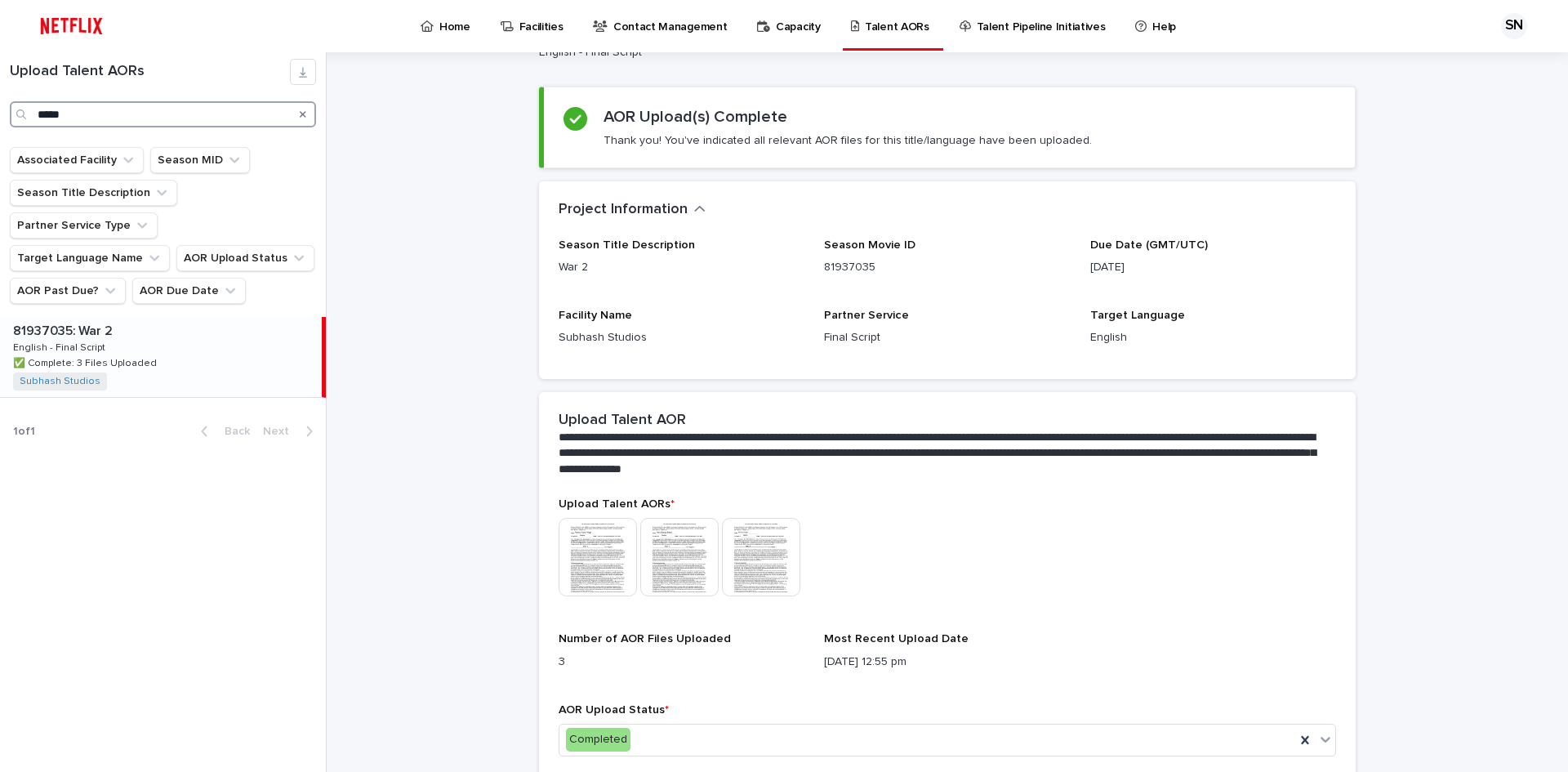
scroll to position [159, 0]
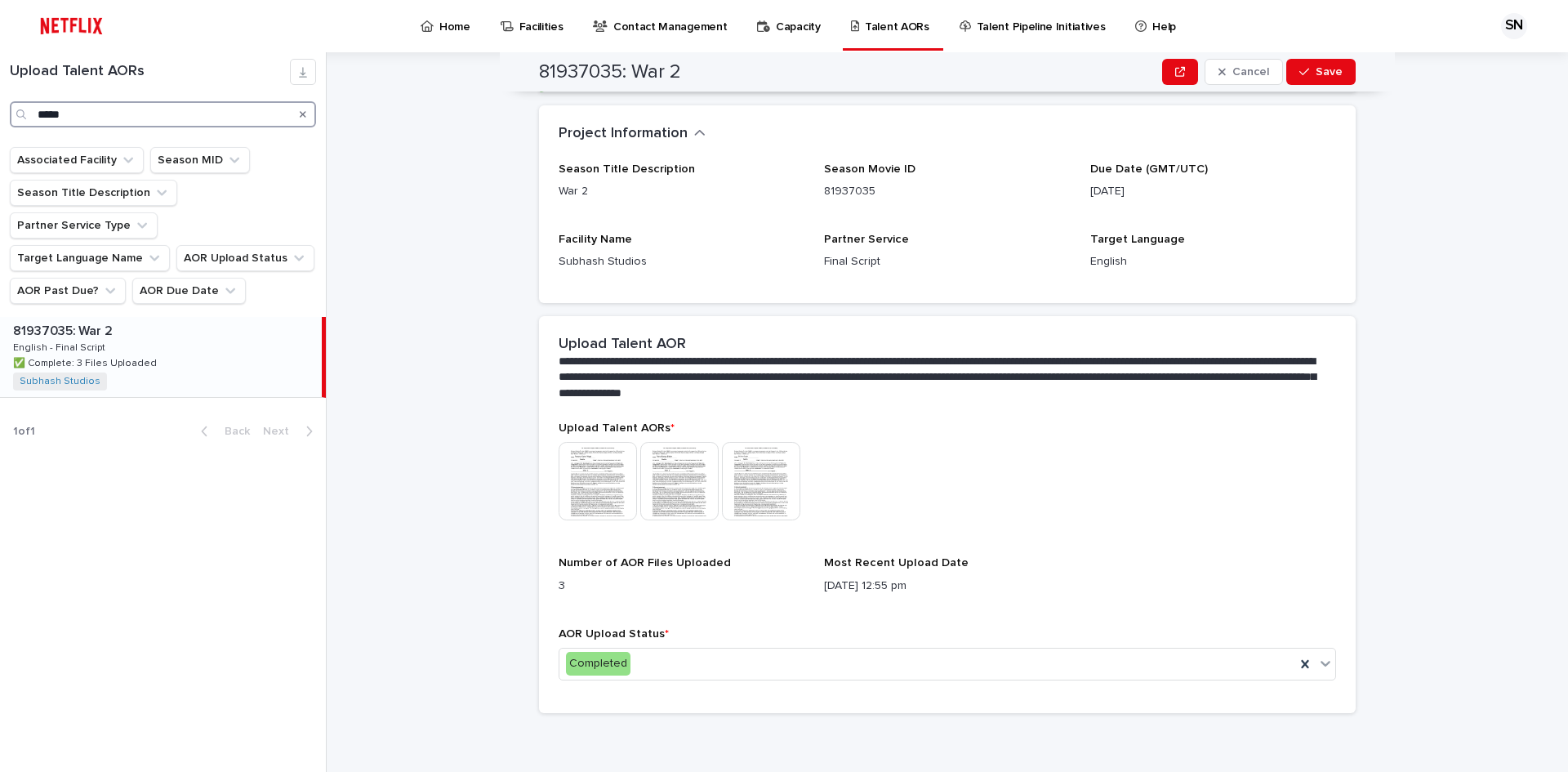
type input "*****"
